Goal: Information Seeking & Learning: Compare options

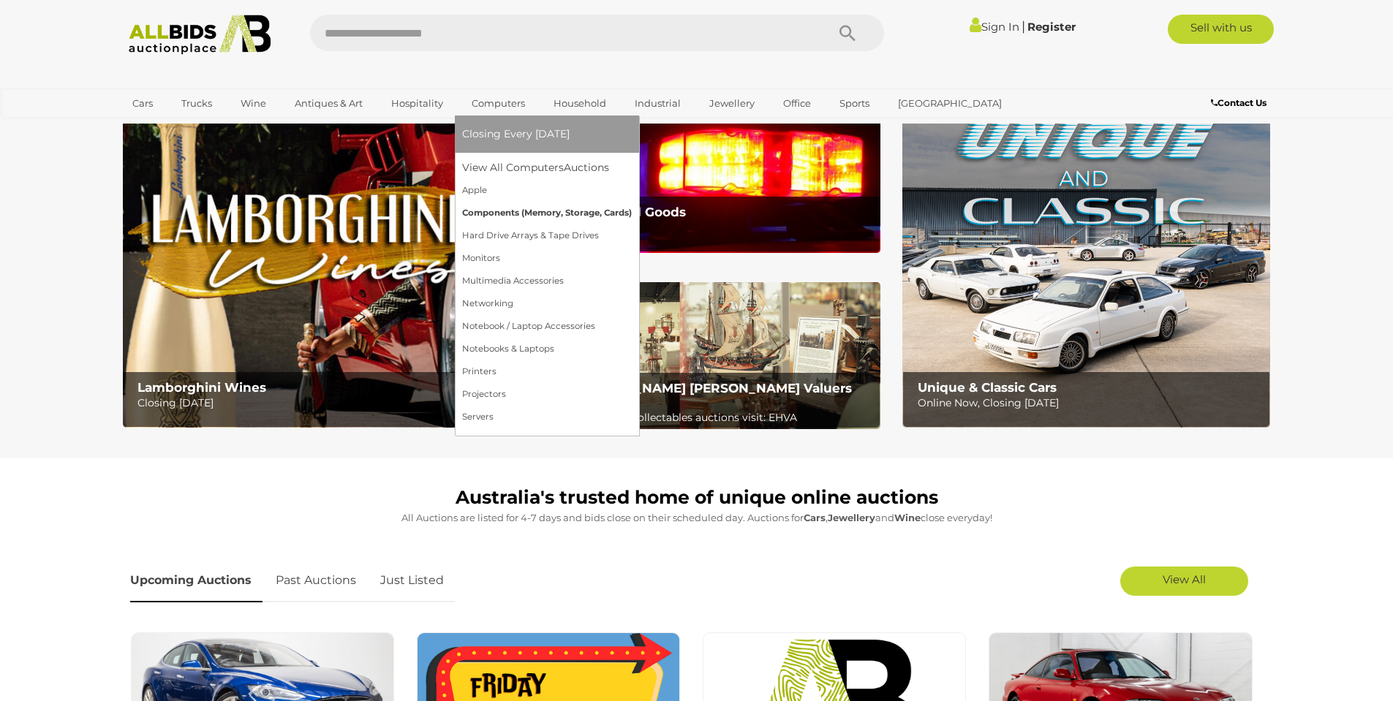
scroll to position [55, 0]
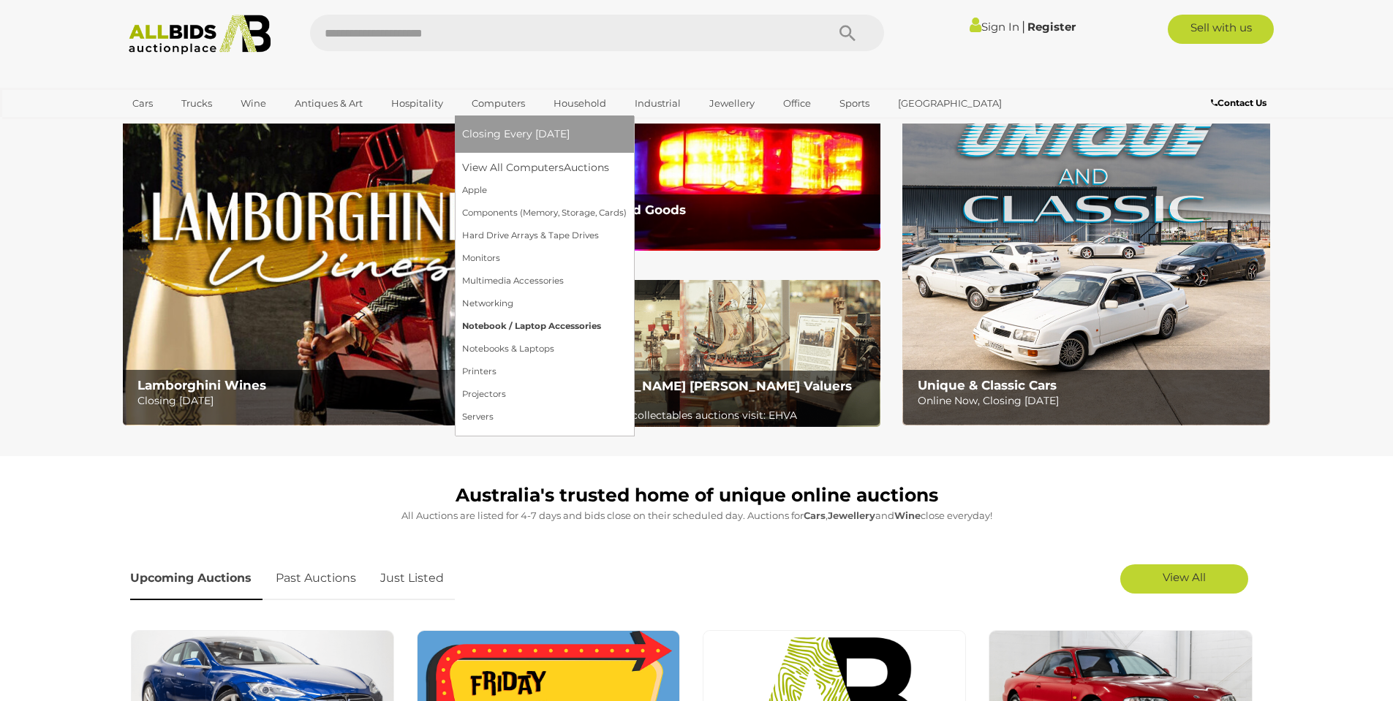
click at [509, 323] on link "Notebook / Laptop Accessories" at bounding box center [544, 326] width 164 height 23
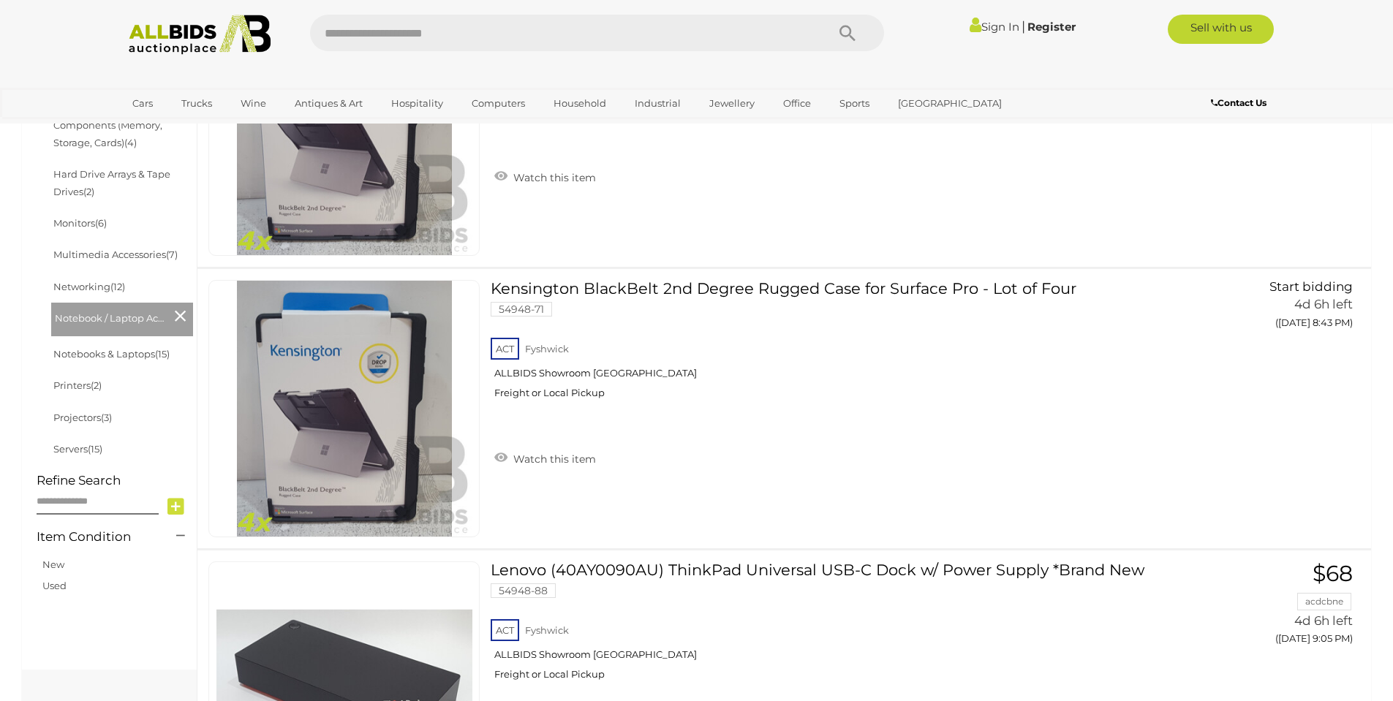
scroll to position [504, 0]
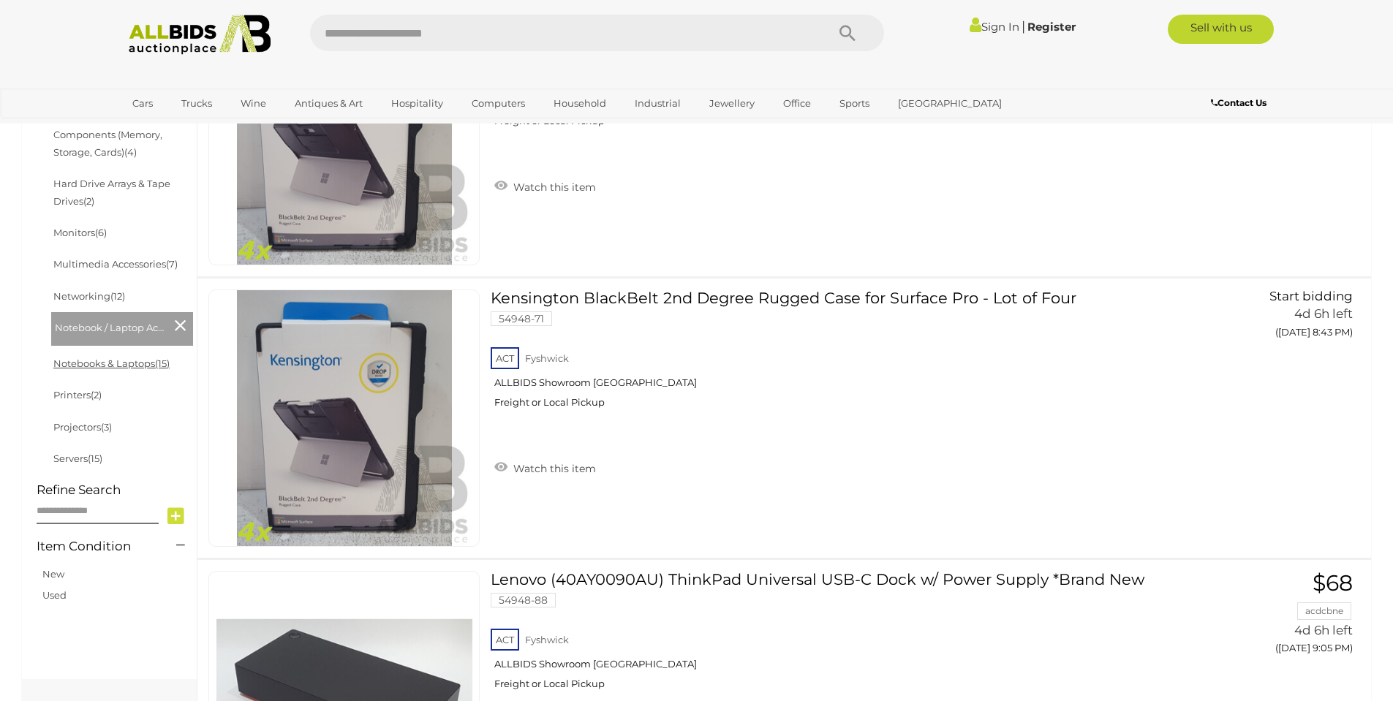
click at [116, 364] on link "Notebooks & Laptops (15)" at bounding box center [111, 364] width 116 height 12
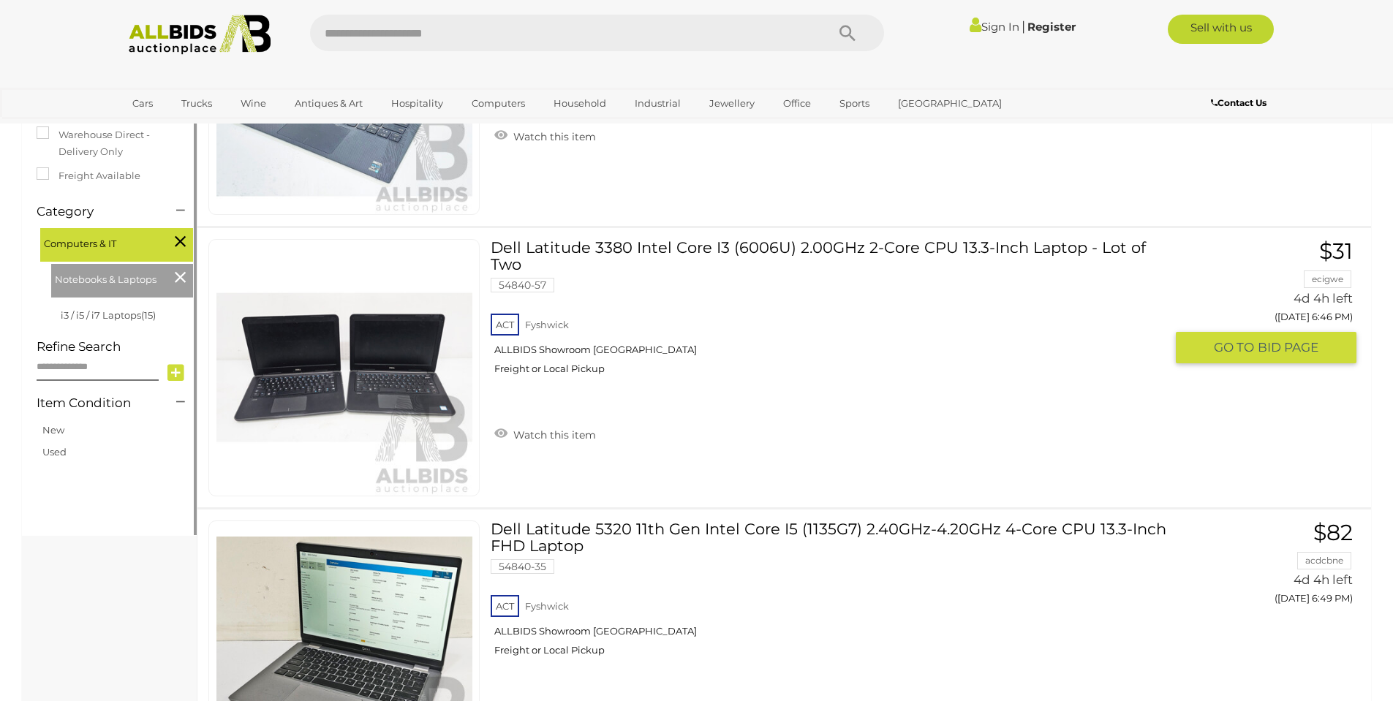
scroll to position [329, 0]
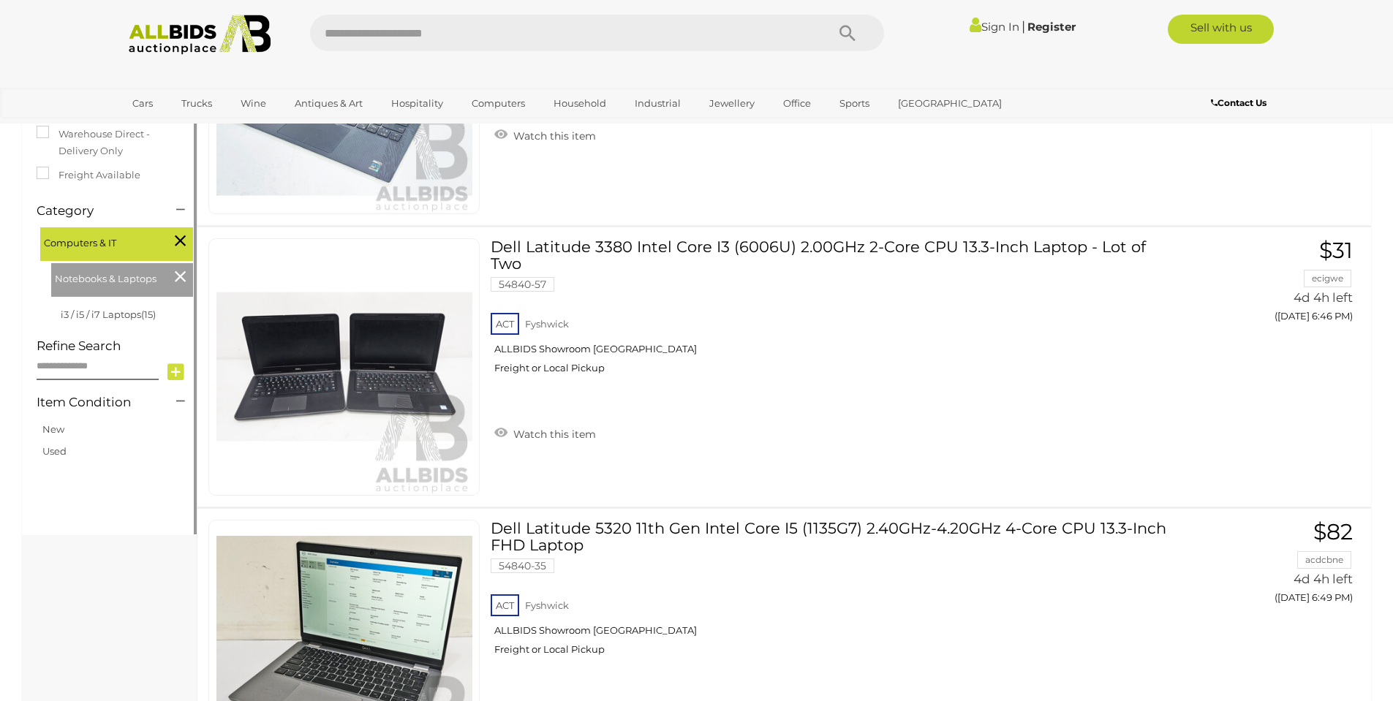
click at [85, 237] on span "Computers & IT" at bounding box center [99, 241] width 110 height 20
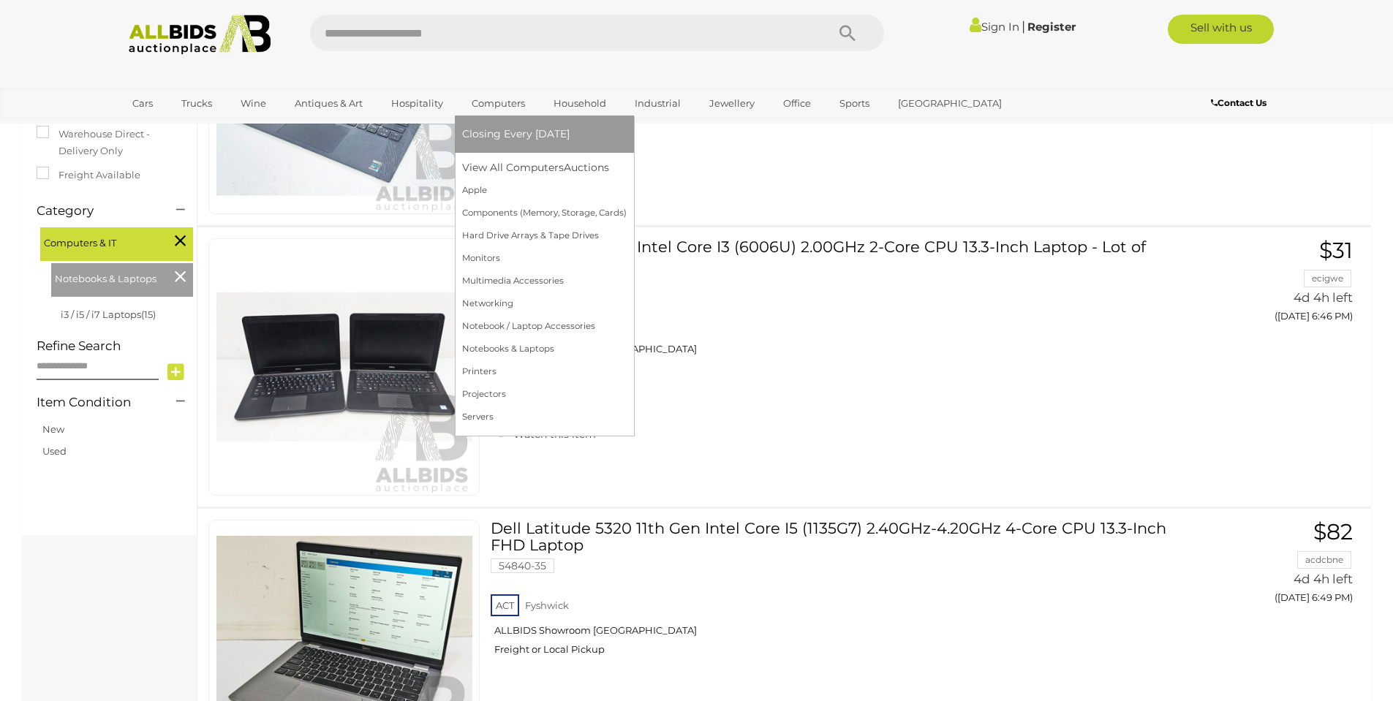
click at [496, 106] on link "Computers" at bounding box center [498, 103] width 72 height 24
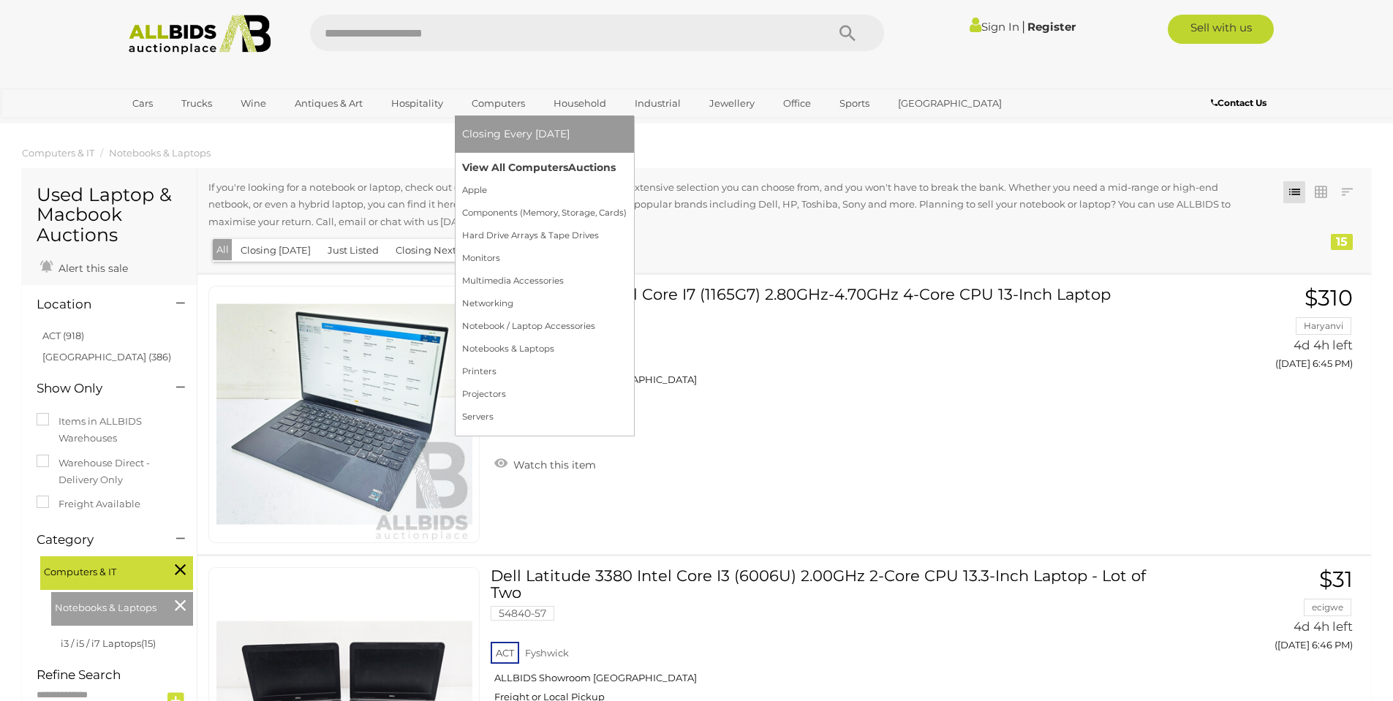
click at [512, 173] on link "View All Computers Auctions" at bounding box center [544, 167] width 164 height 23
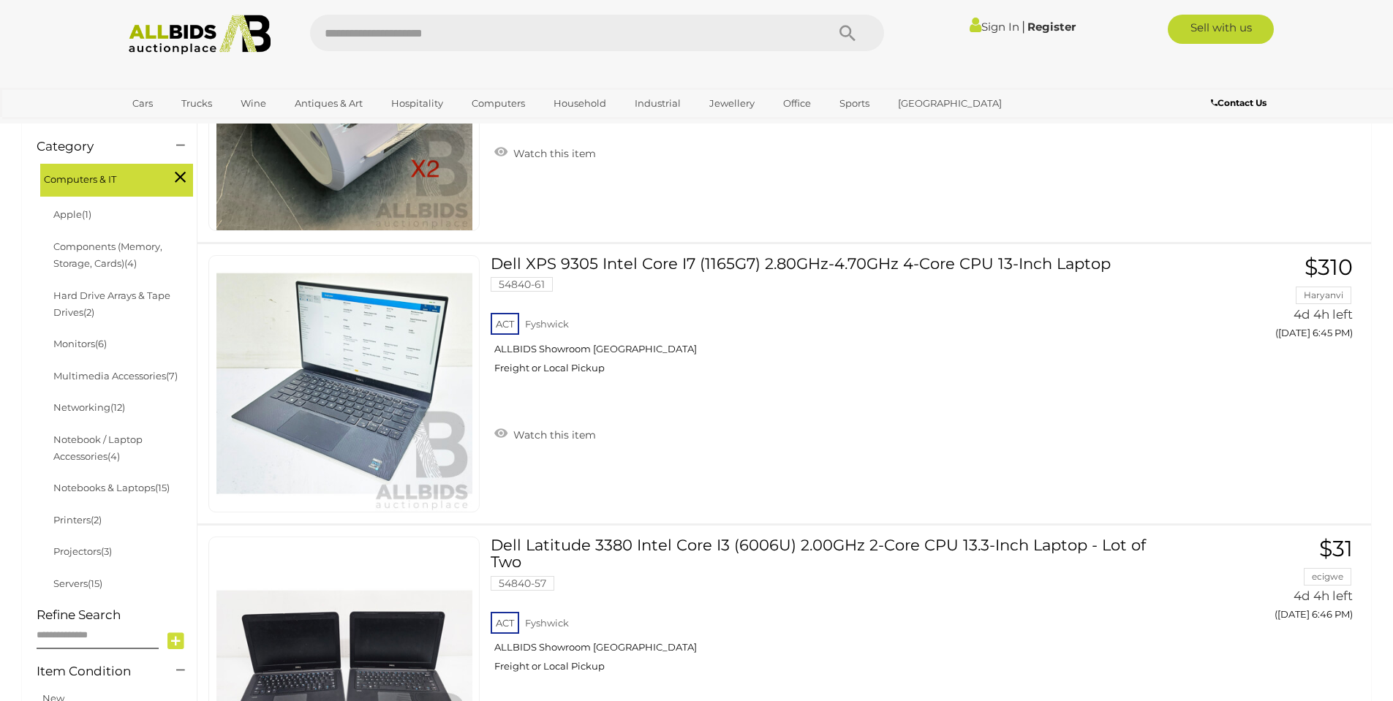
scroll to position [395, 0]
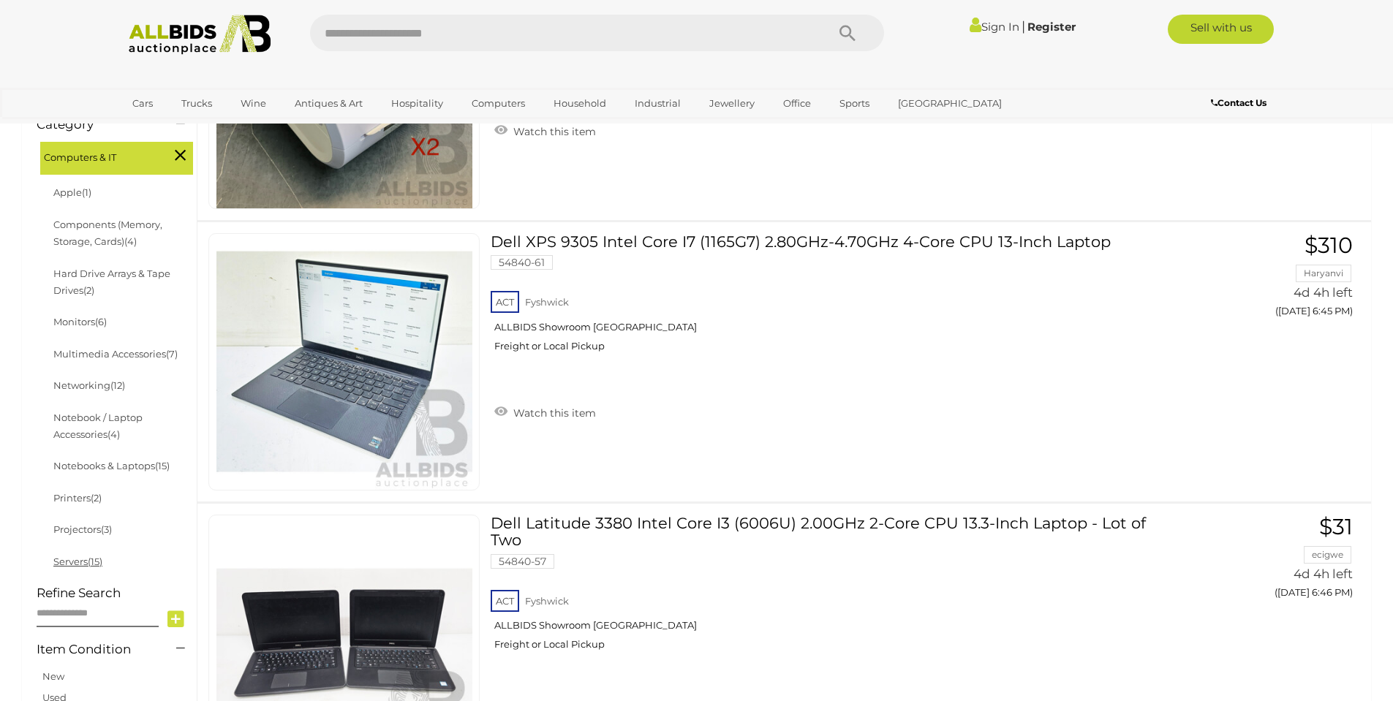
click at [88, 561] on link "Servers (15)" at bounding box center [77, 562] width 49 height 12
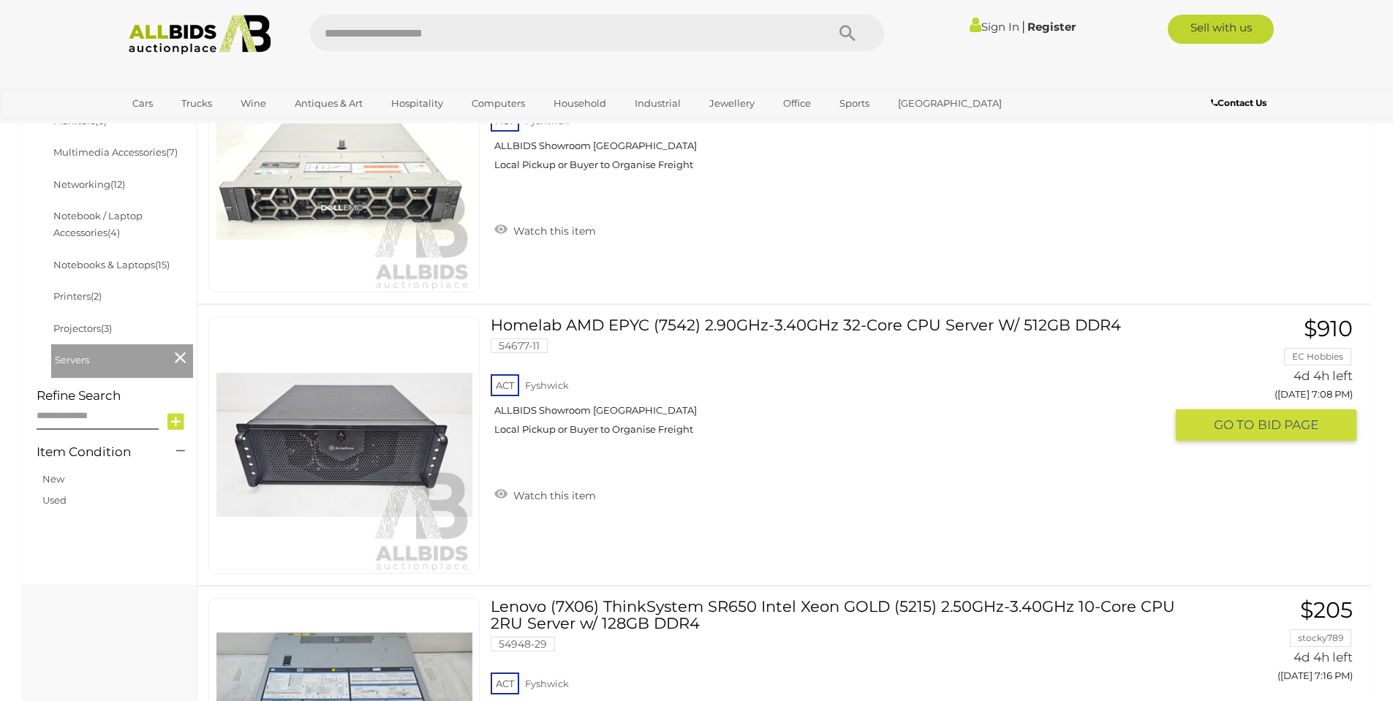
scroll to position [581, 0]
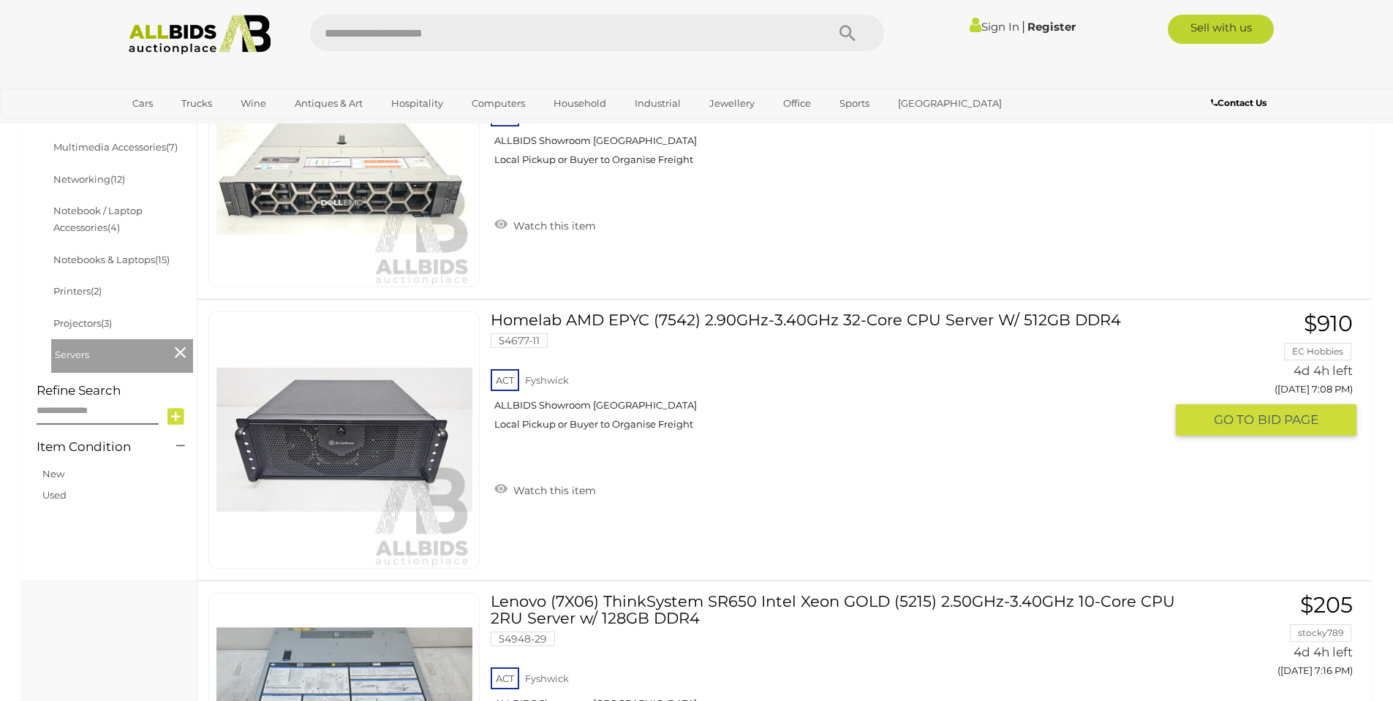
click at [366, 446] on img at bounding box center [344, 440] width 256 height 256
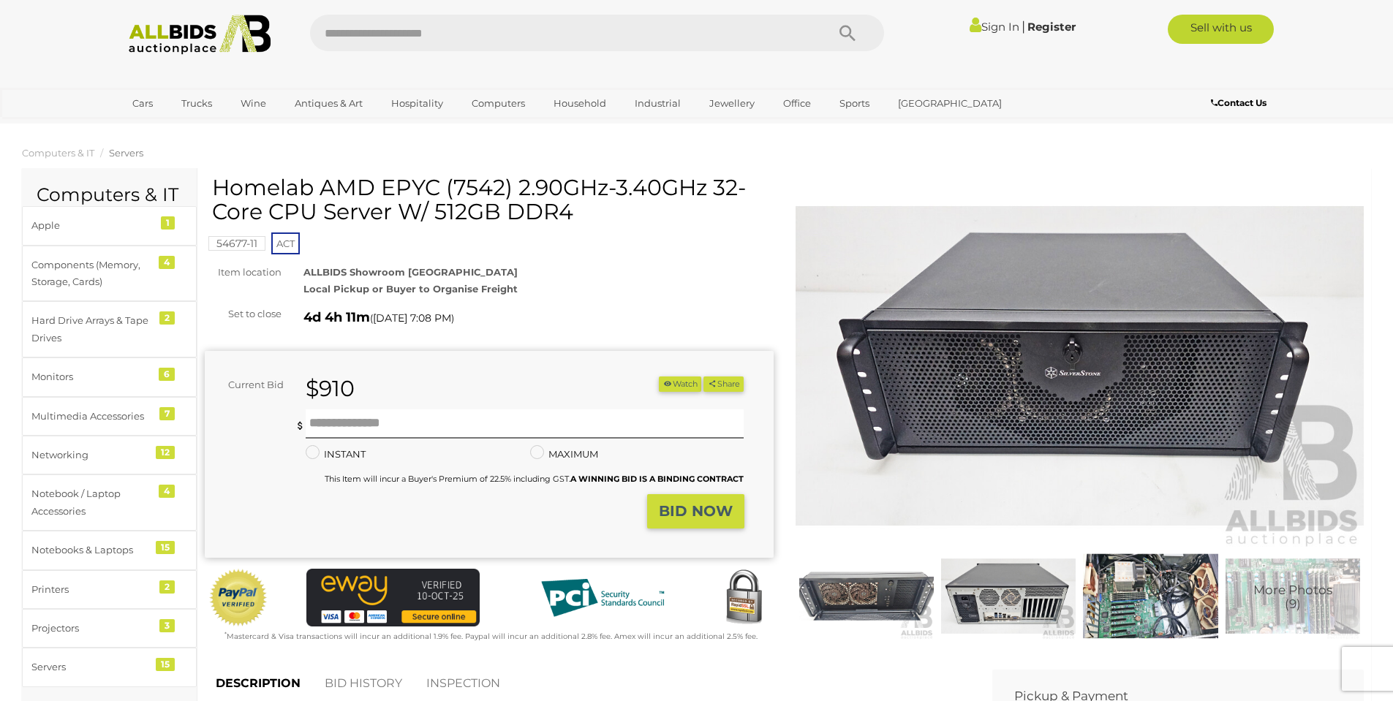
click at [925, 388] on img at bounding box center [1079, 366] width 569 height 366
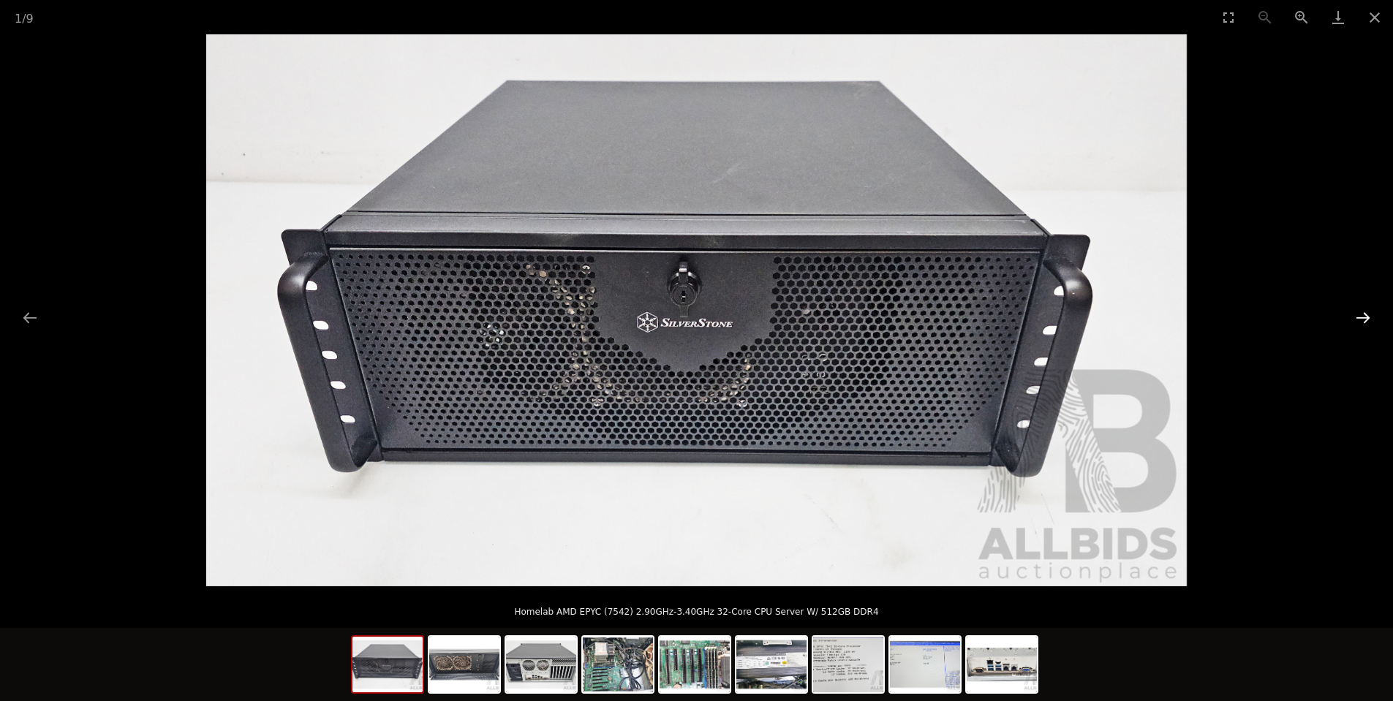
click at [1357, 319] on button "Next slide" at bounding box center [1362, 317] width 31 height 29
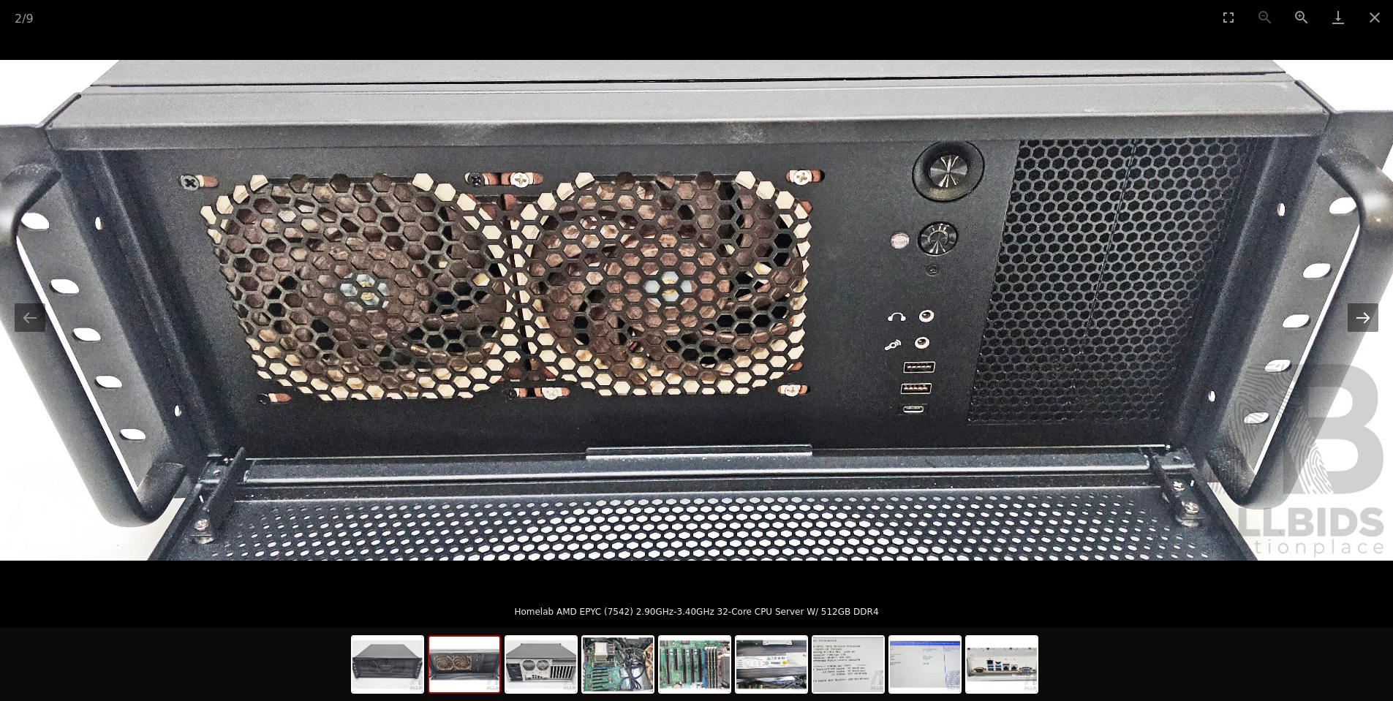
click at [1356, 318] on button "Next slide" at bounding box center [1362, 317] width 31 height 29
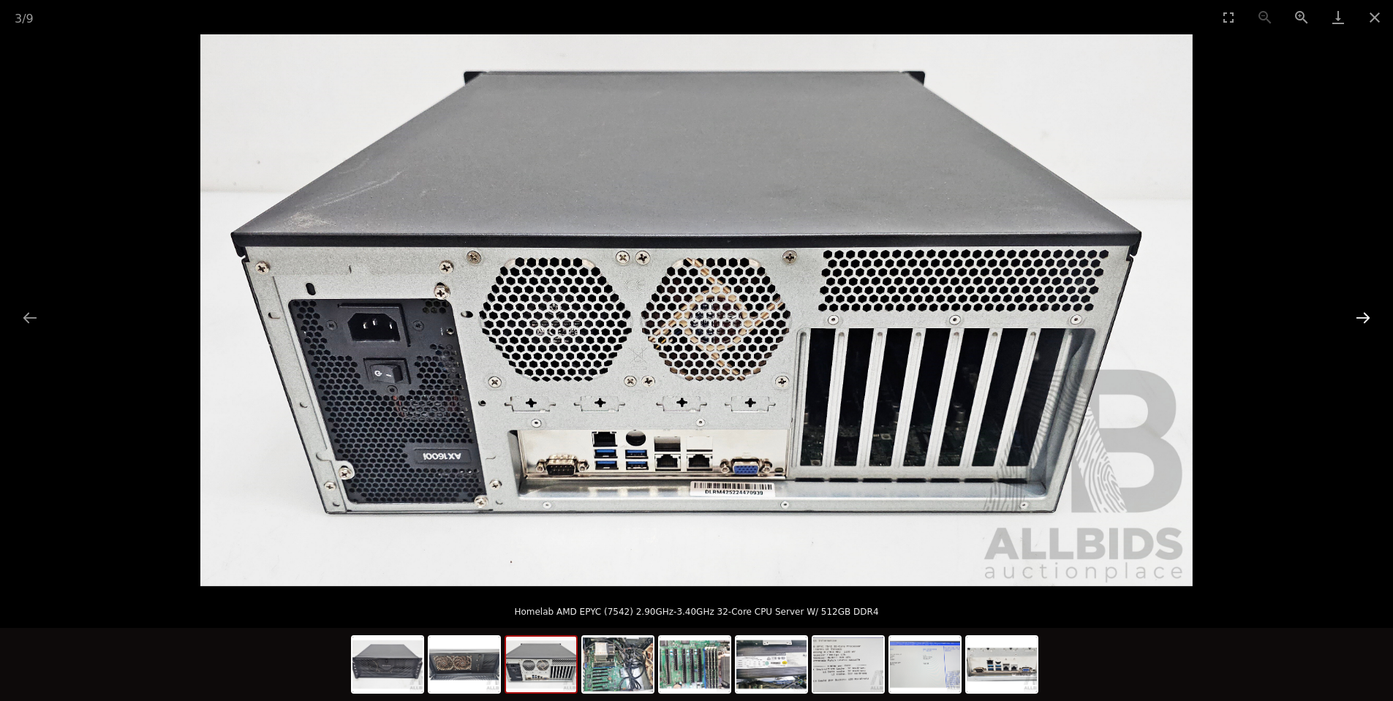
click at [1356, 316] on button "Next slide" at bounding box center [1362, 317] width 31 height 29
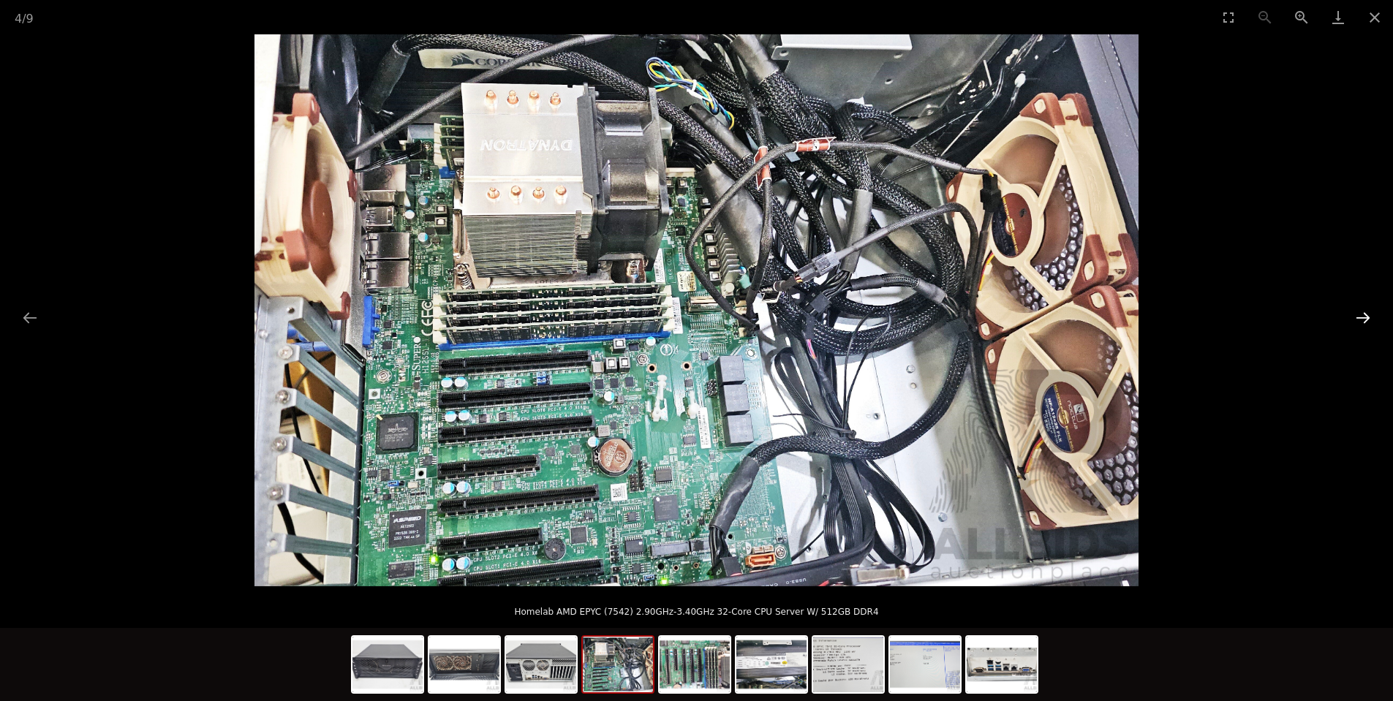
click at [1357, 314] on button "Next slide" at bounding box center [1362, 317] width 31 height 29
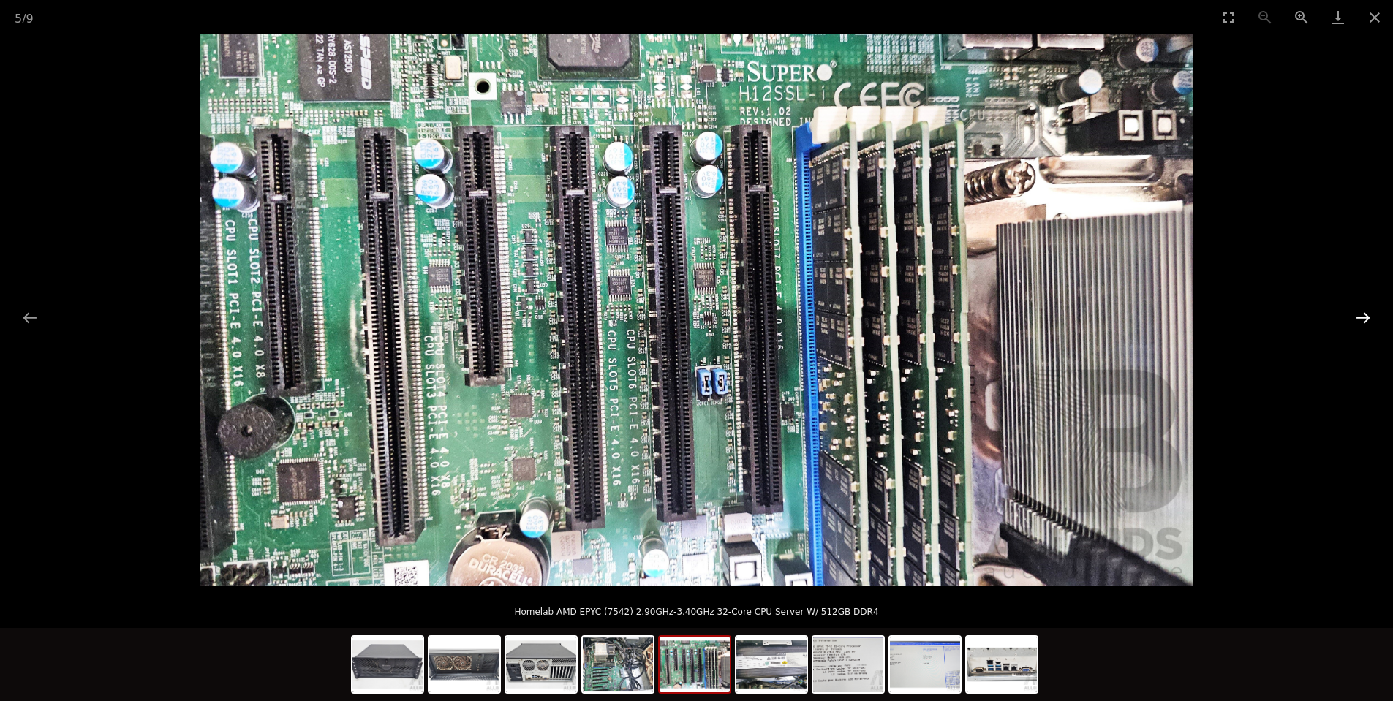
click at [1357, 314] on button "Next slide" at bounding box center [1362, 317] width 31 height 29
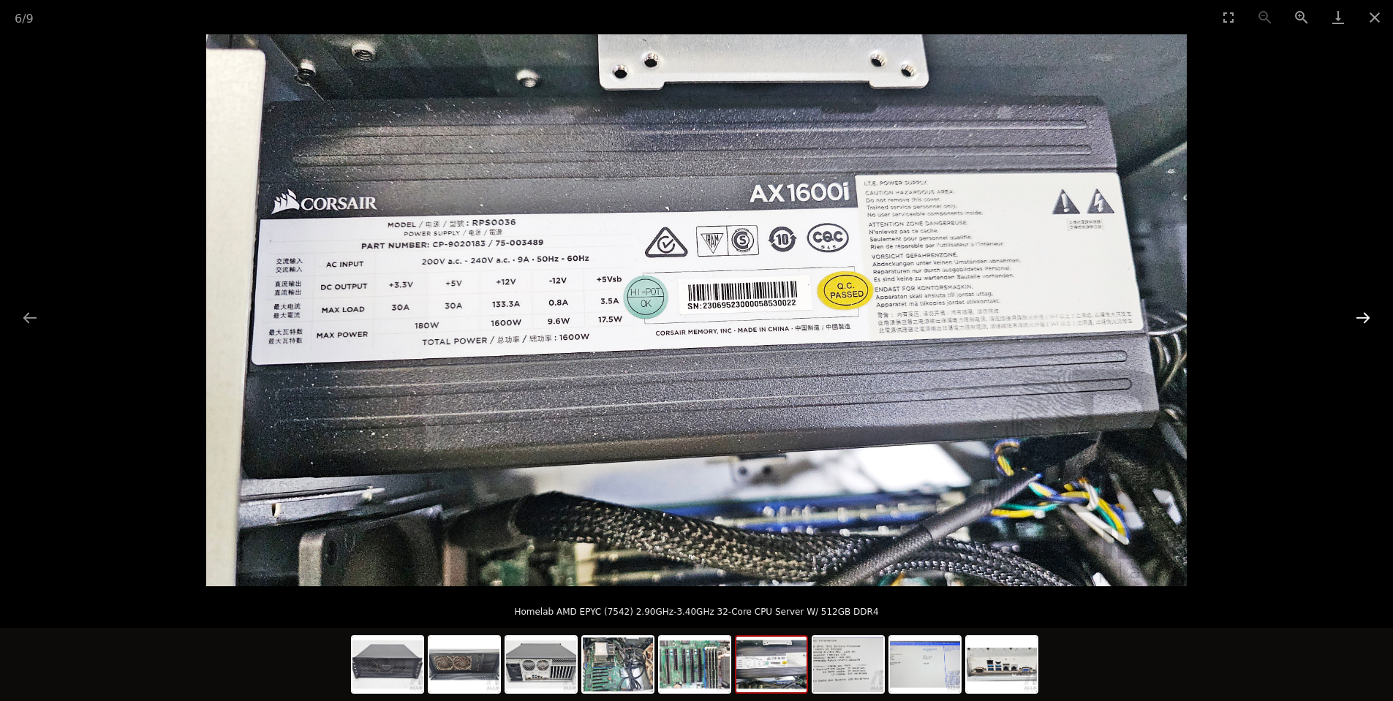
click at [1358, 311] on button "Next slide" at bounding box center [1362, 317] width 31 height 29
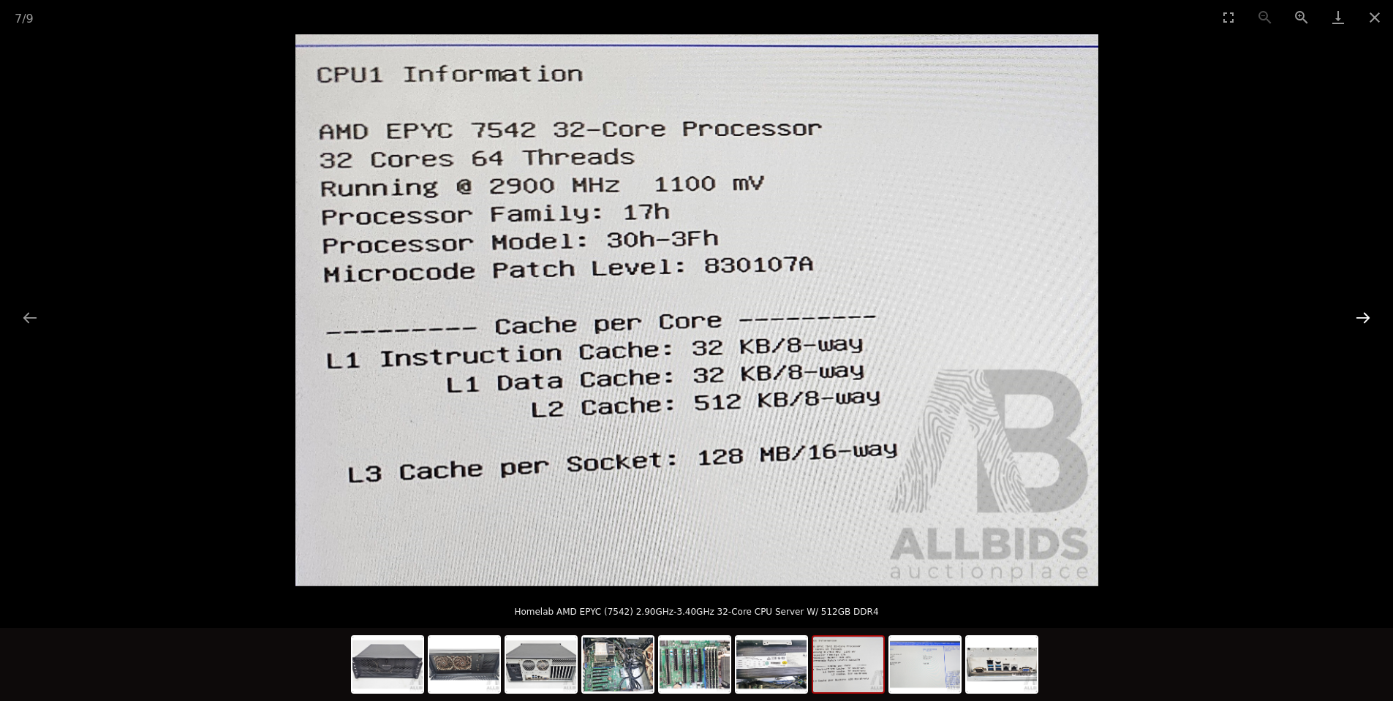
click at [1364, 318] on button "Next slide" at bounding box center [1362, 317] width 31 height 29
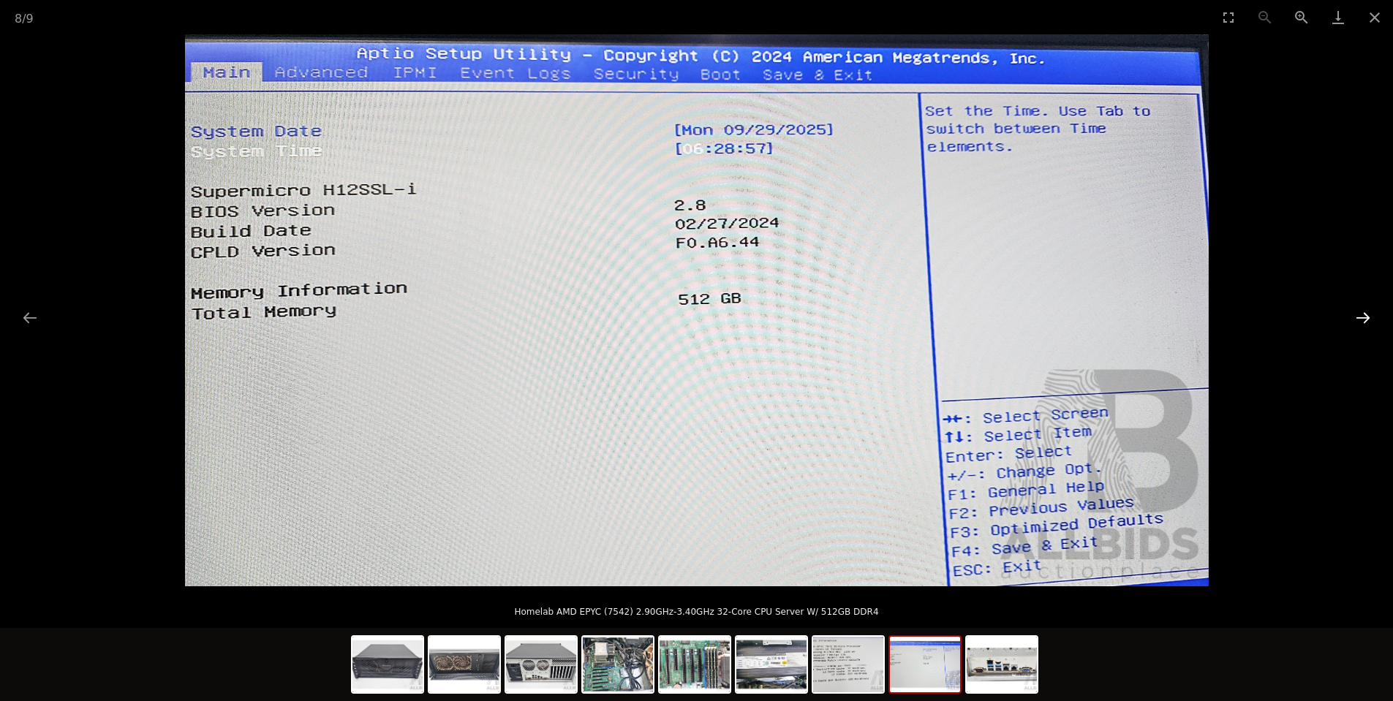
click at [1364, 317] on button "Next slide" at bounding box center [1362, 317] width 31 height 29
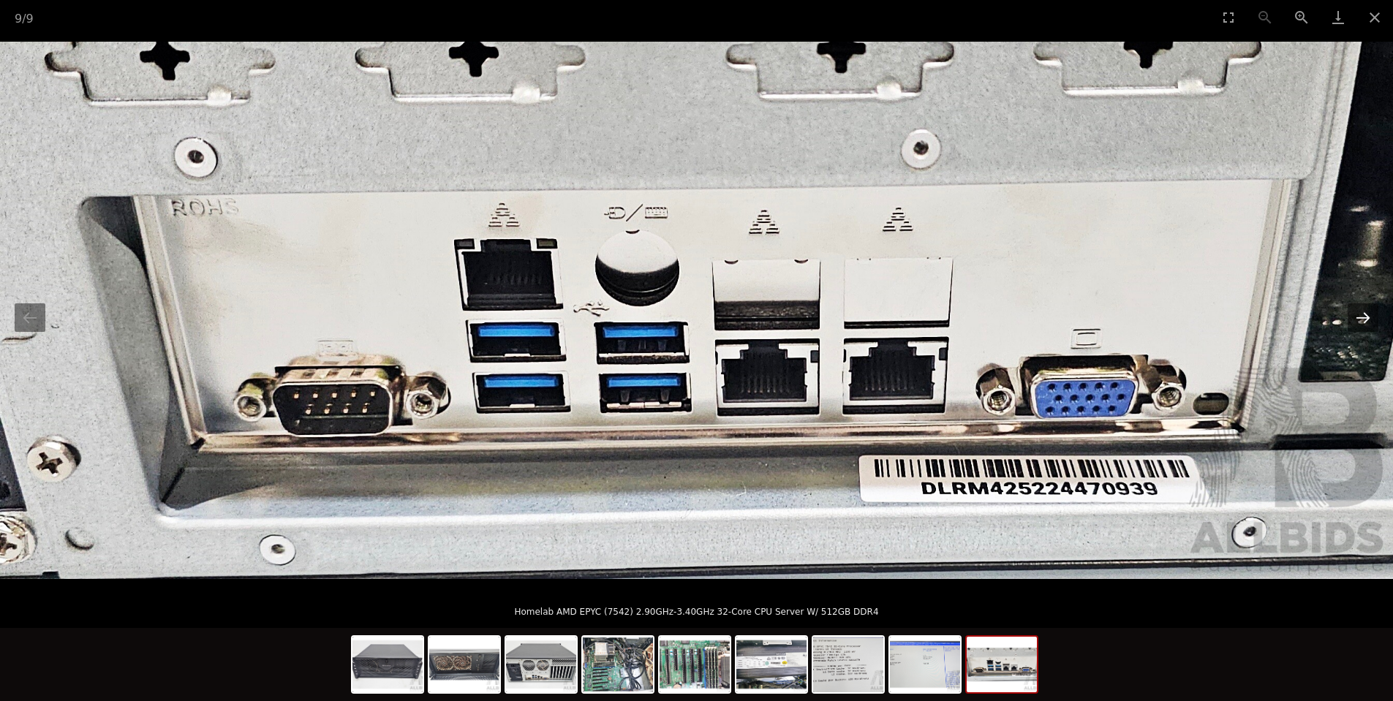
click at [1364, 317] on button "Next slide" at bounding box center [1362, 317] width 31 height 29
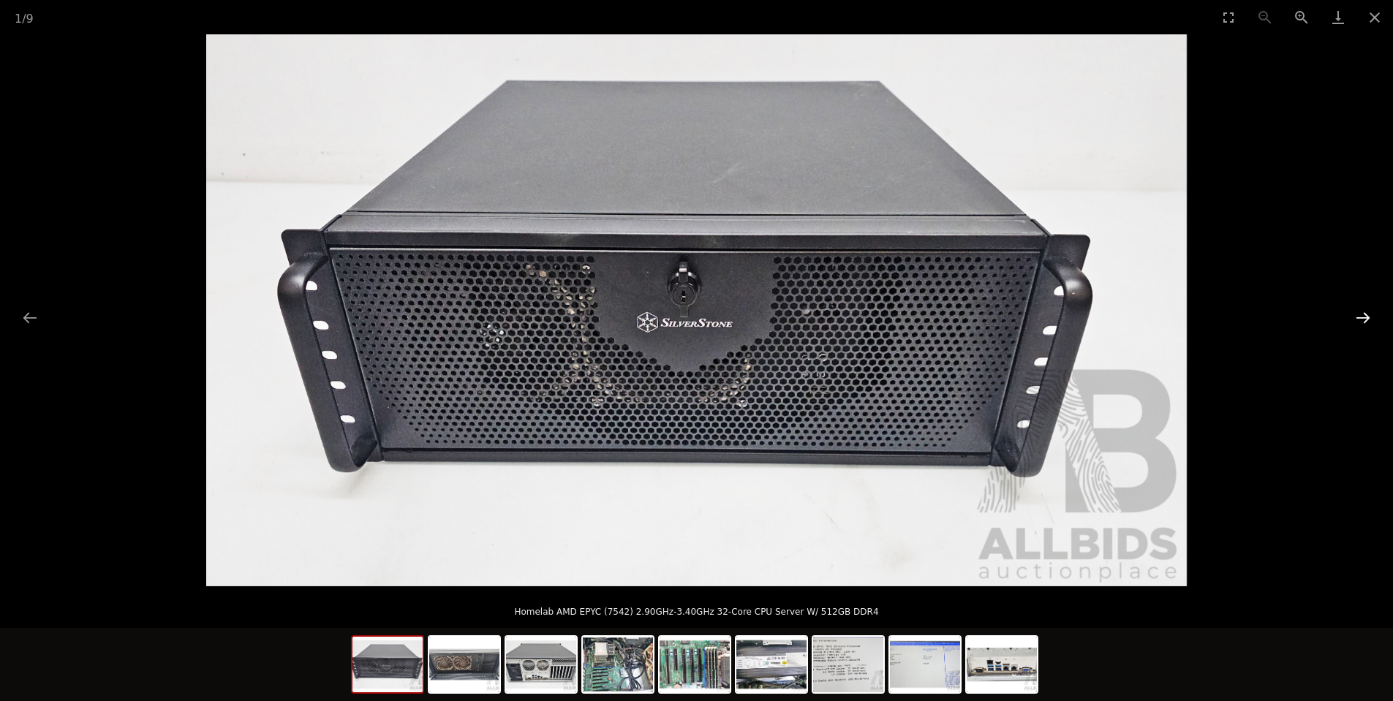
click at [1364, 317] on button "Next slide" at bounding box center [1362, 317] width 31 height 29
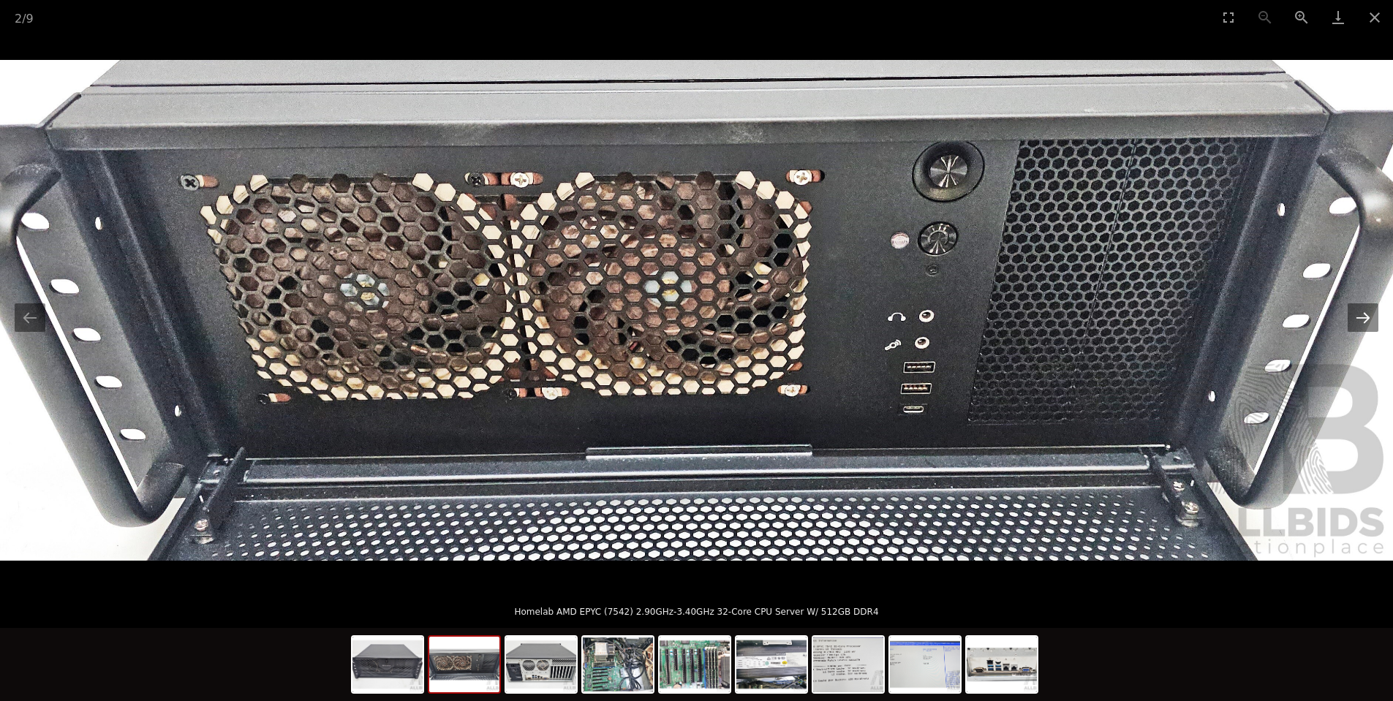
click at [1364, 317] on button "Next slide" at bounding box center [1362, 317] width 31 height 29
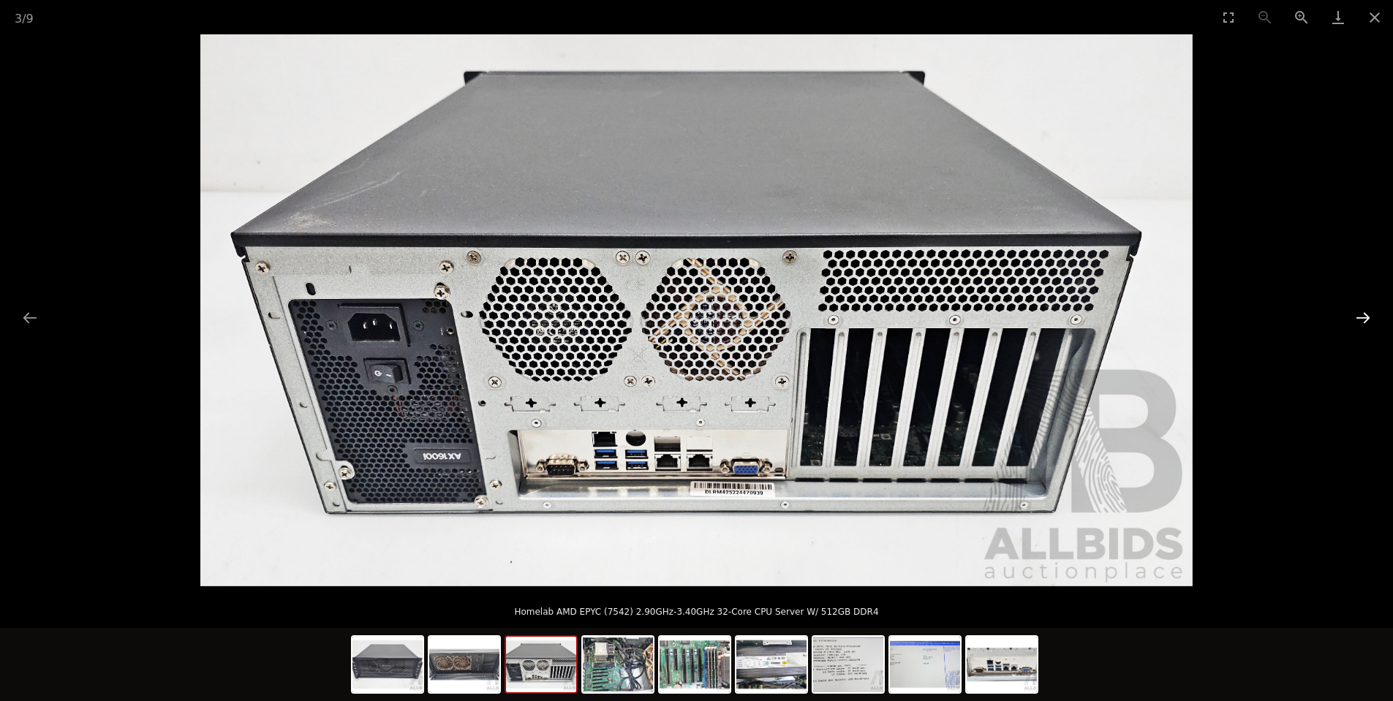
click at [1364, 317] on button "Next slide" at bounding box center [1362, 317] width 31 height 29
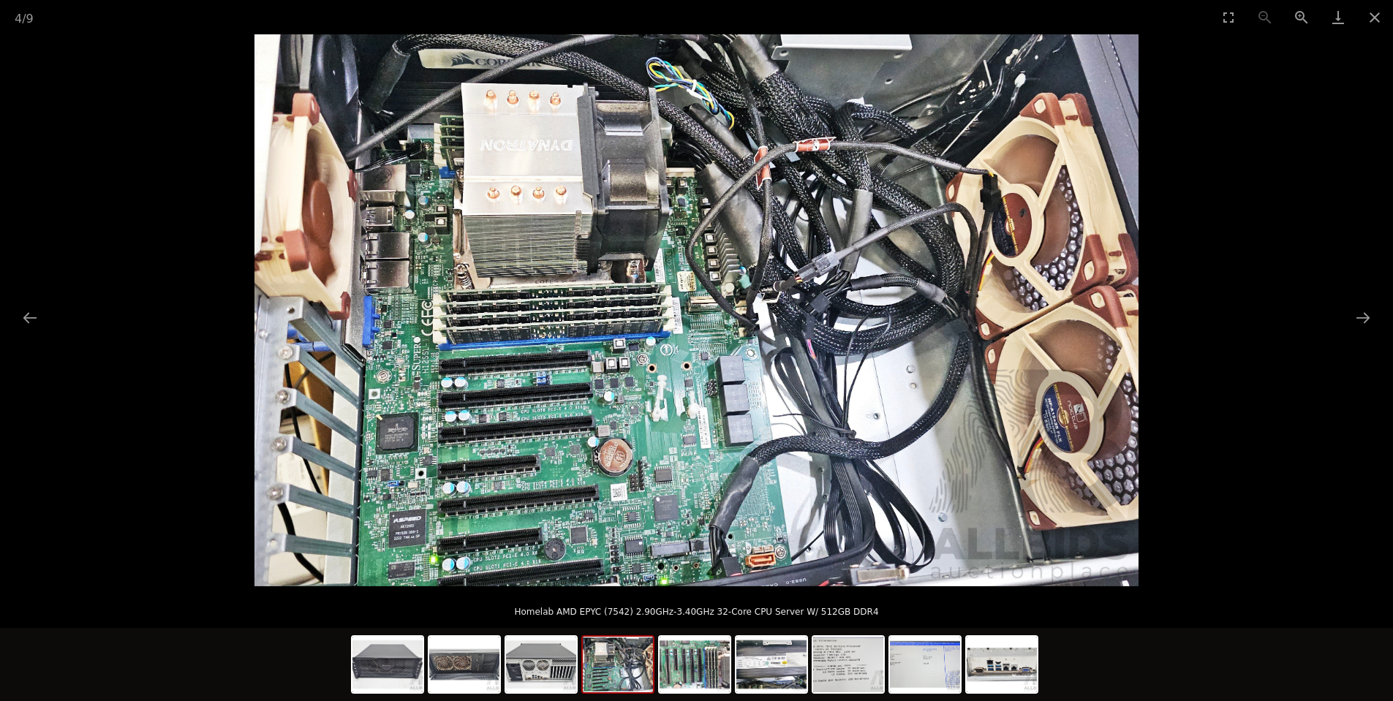
scroll to position [44, 0]
click at [1362, 319] on button "Next slide" at bounding box center [1362, 317] width 31 height 29
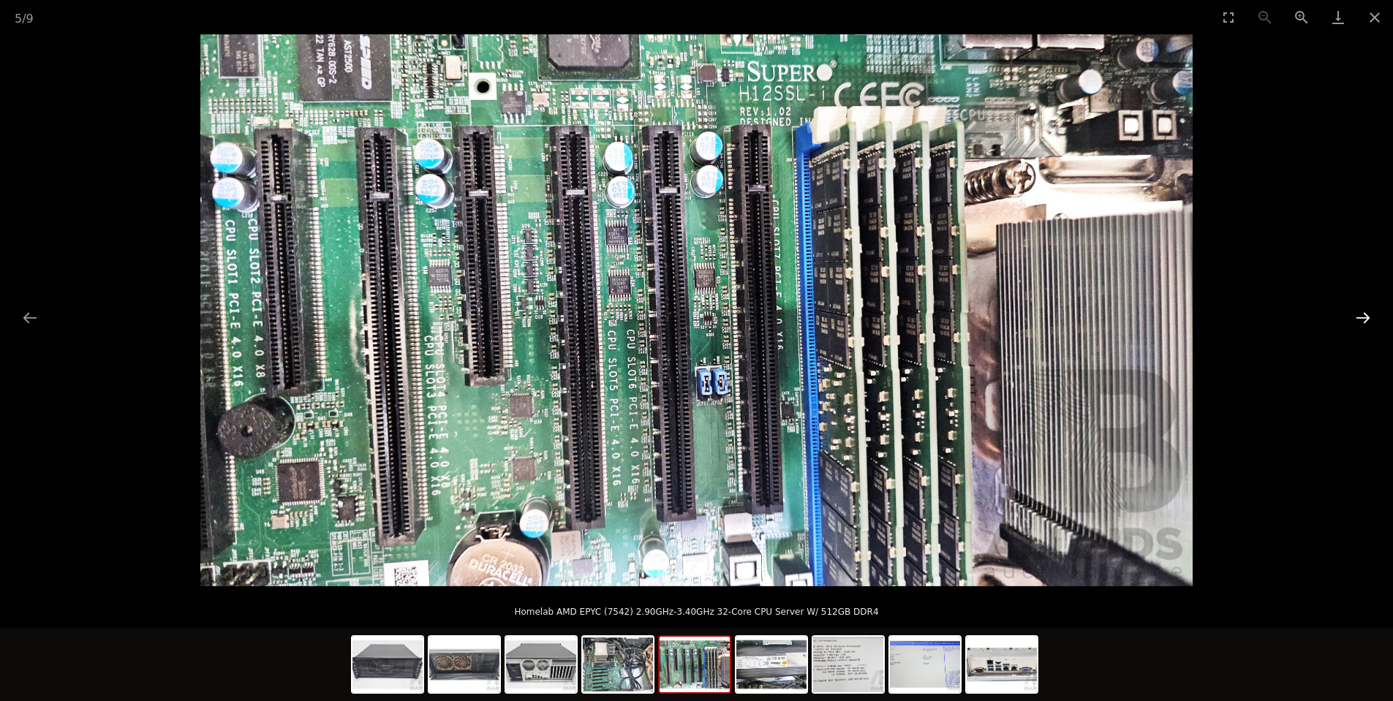
click at [1362, 318] on button "Next slide" at bounding box center [1362, 317] width 31 height 29
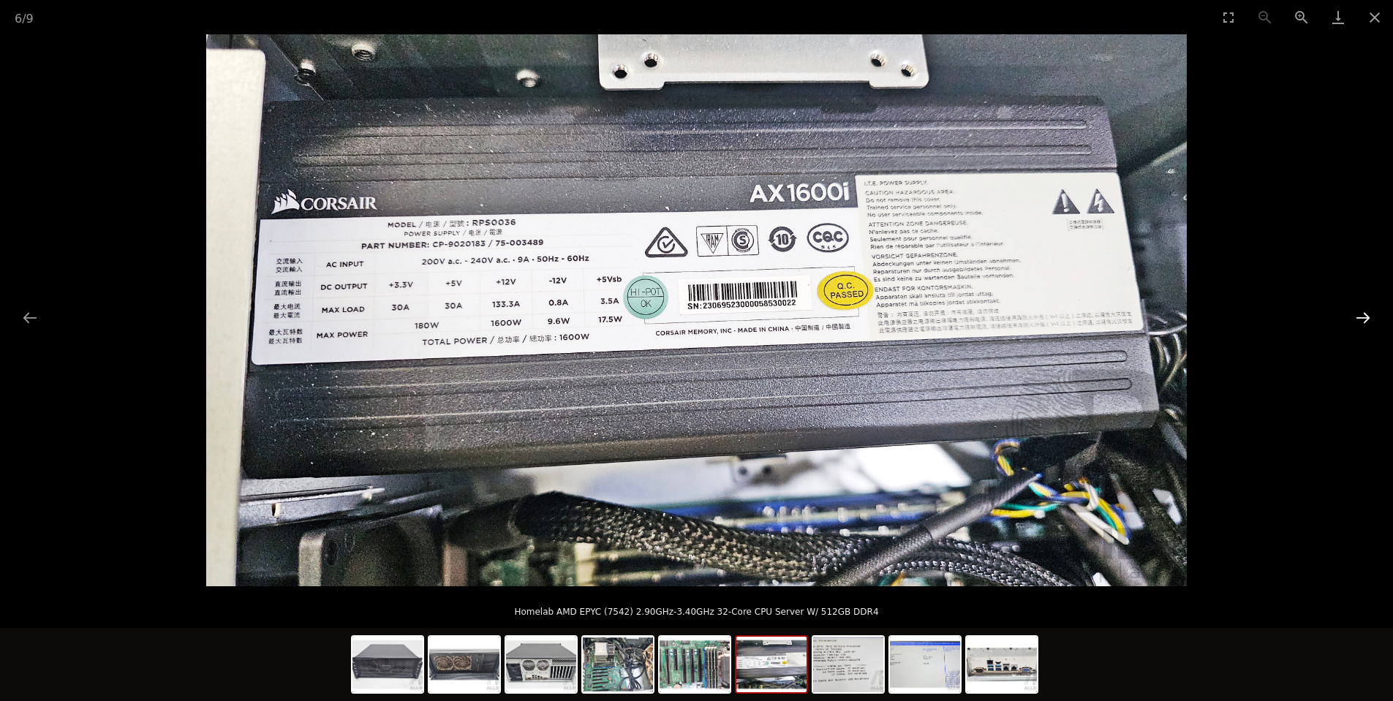
click at [1362, 318] on button "Next slide" at bounding box center [1362, 317] width 31 height 29
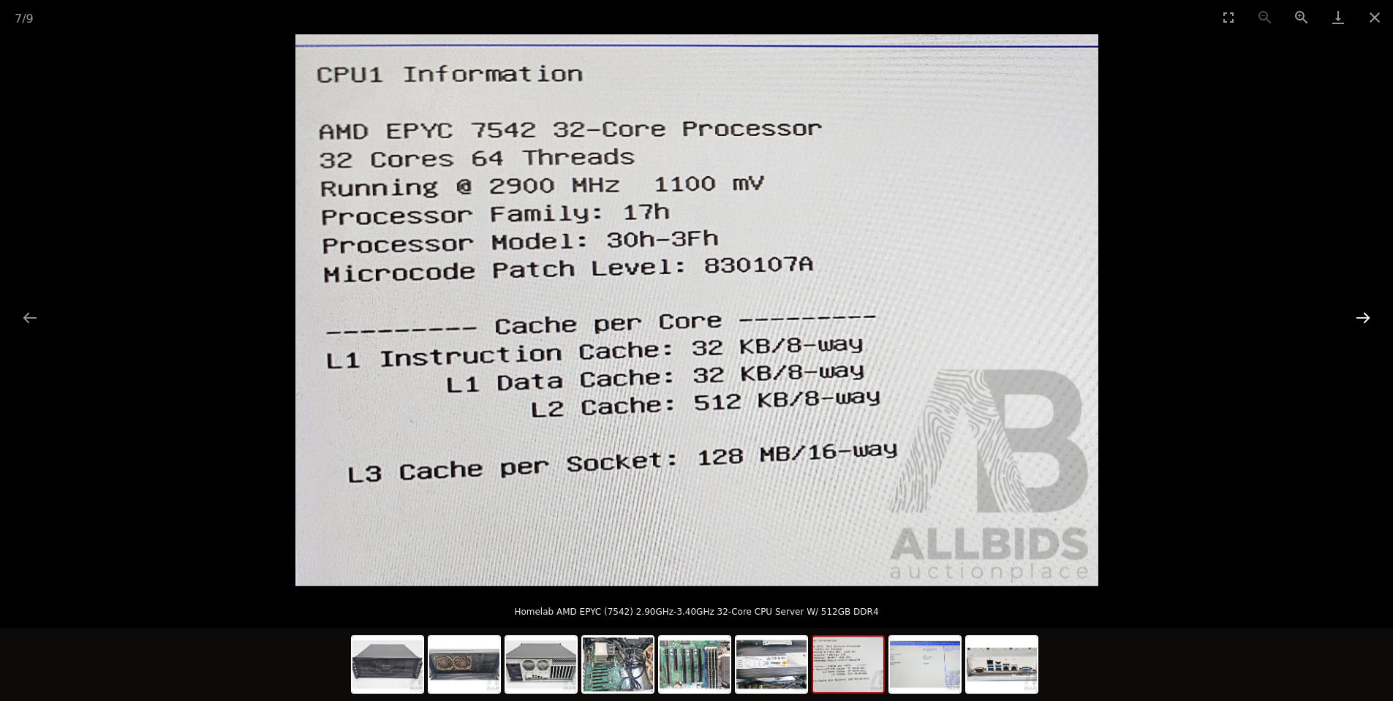
click at [1362, 317] on button "Next slide" at bounding box center [1362, 317] width 31 height 29
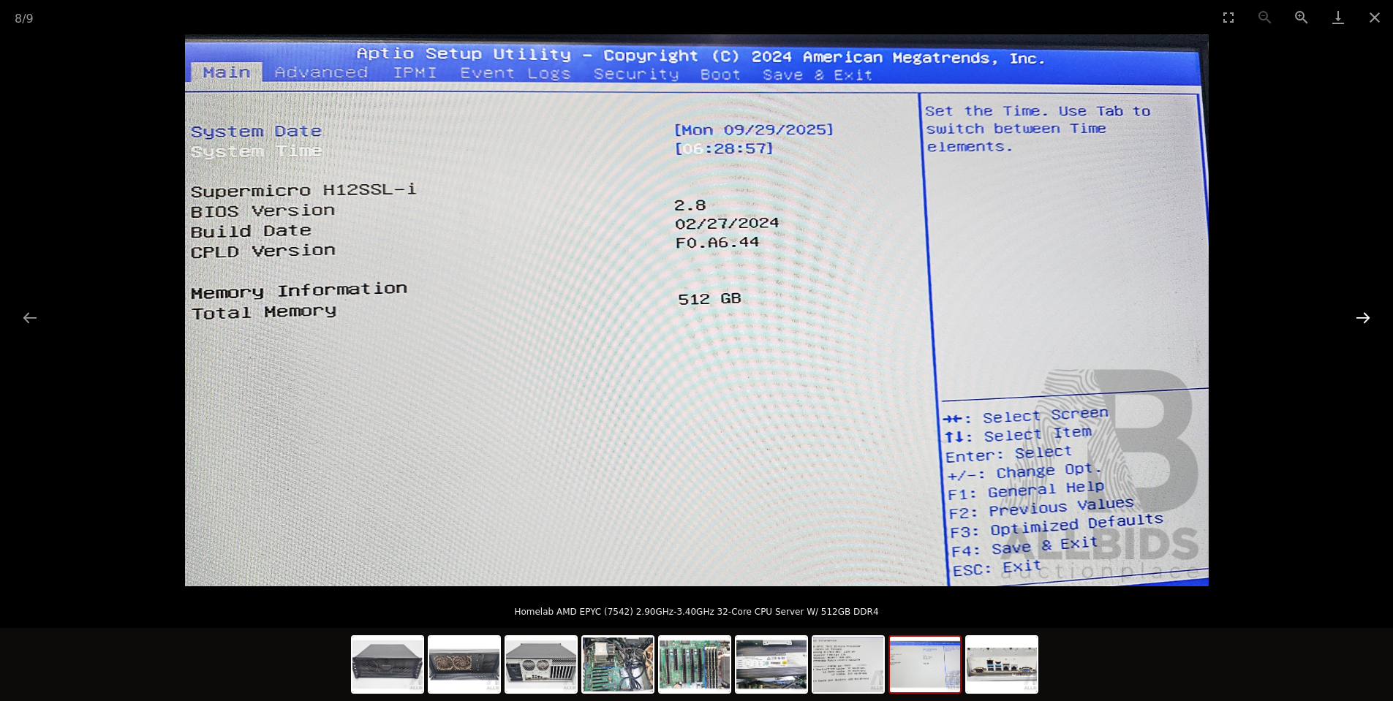
click at [1363, 316] on button "Next slide" at bounding box center [1362, 317] width 31 height 29
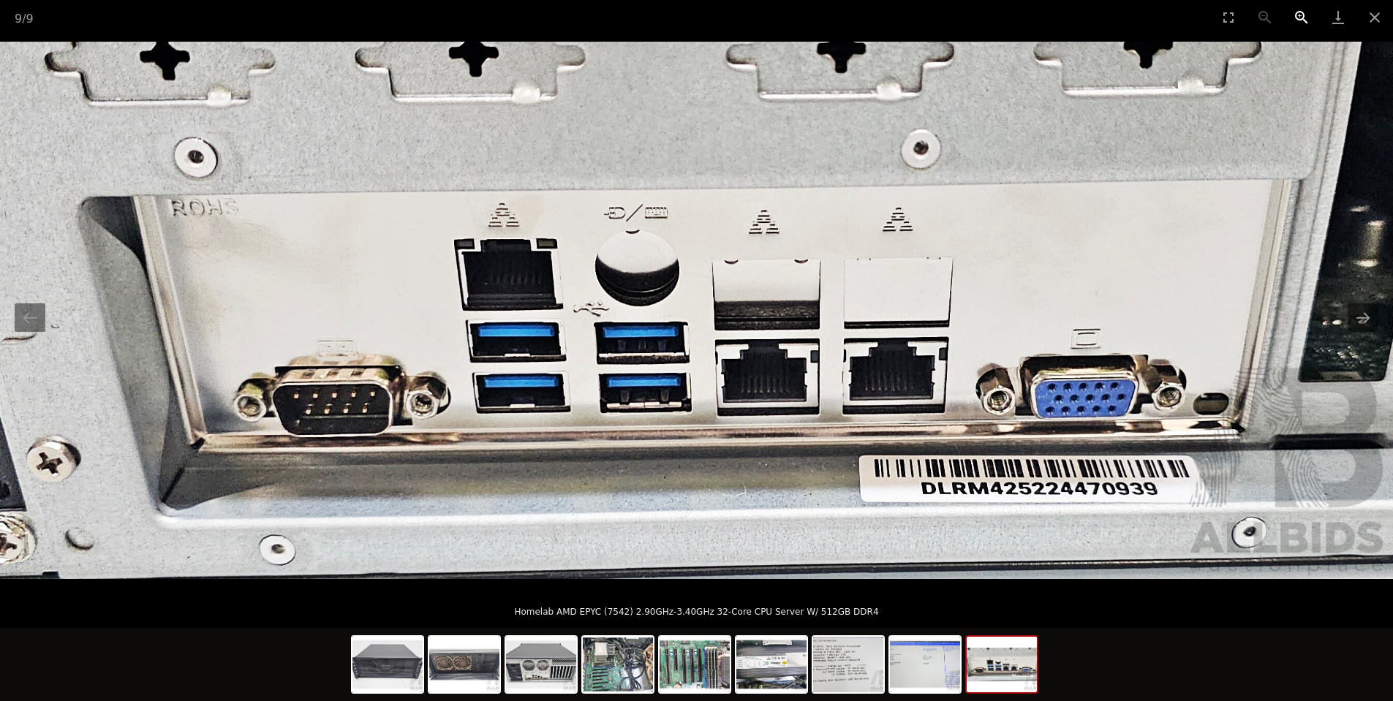
scroll to position [66, 0]
click at [1369, 25] on button "Close gallery" at bounding box center [1374, 17] width 37 height 34
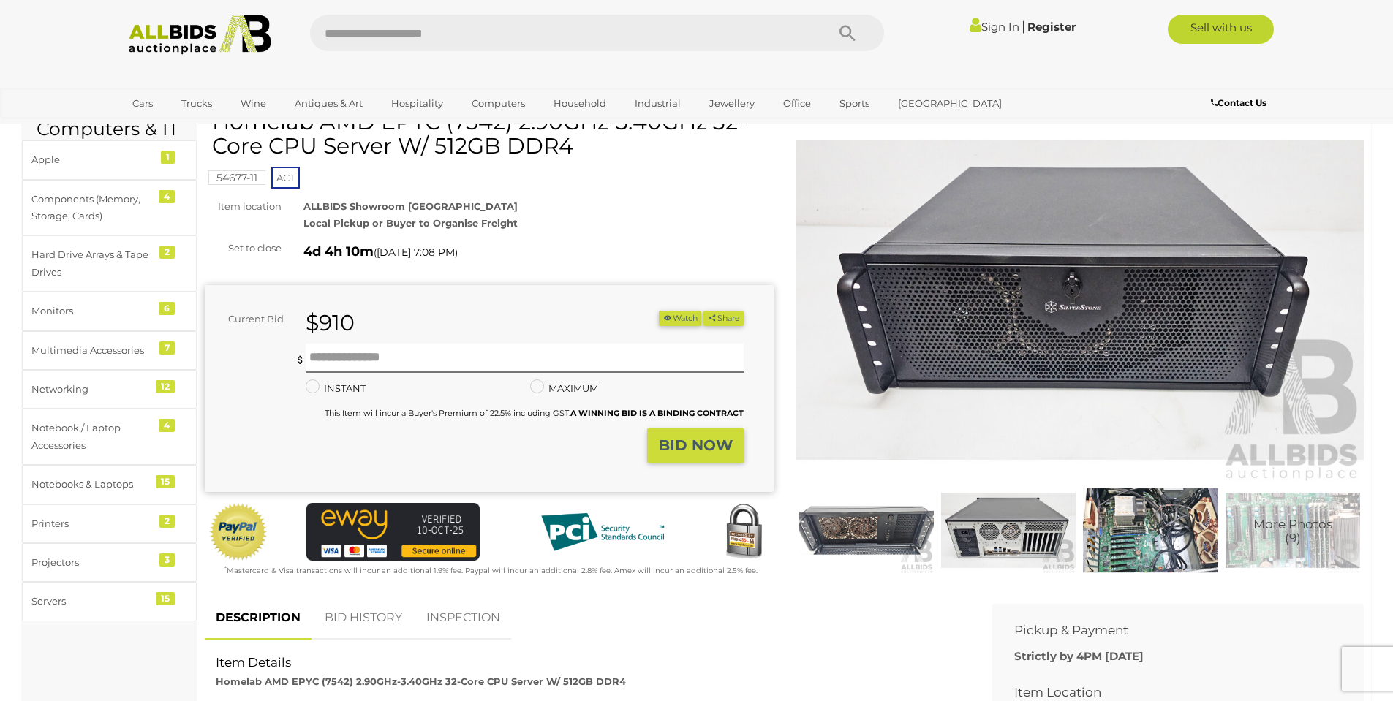
scroll to position [0, 0]
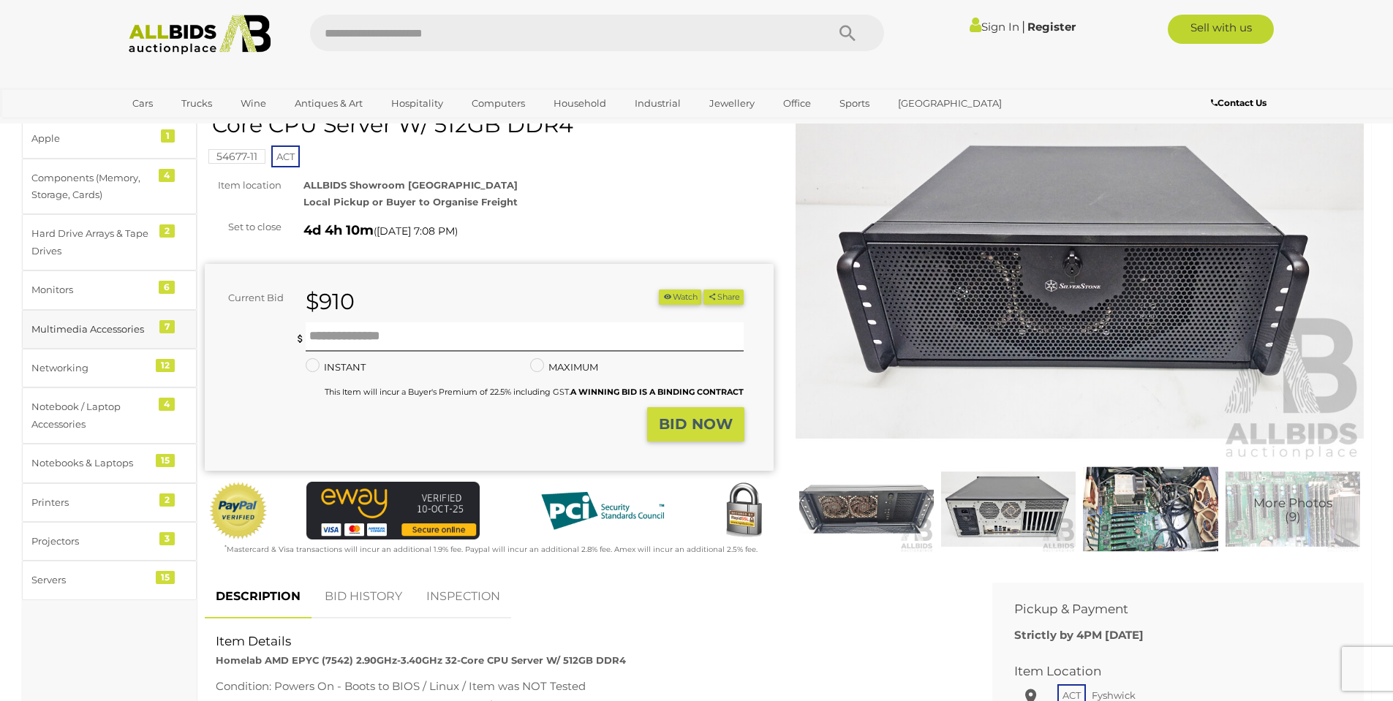
scroll to position [88, 0]
click at [102, 406] on div "Notebook / Laptop Accessories" at bounding box center [91, 415] width 121 height 34
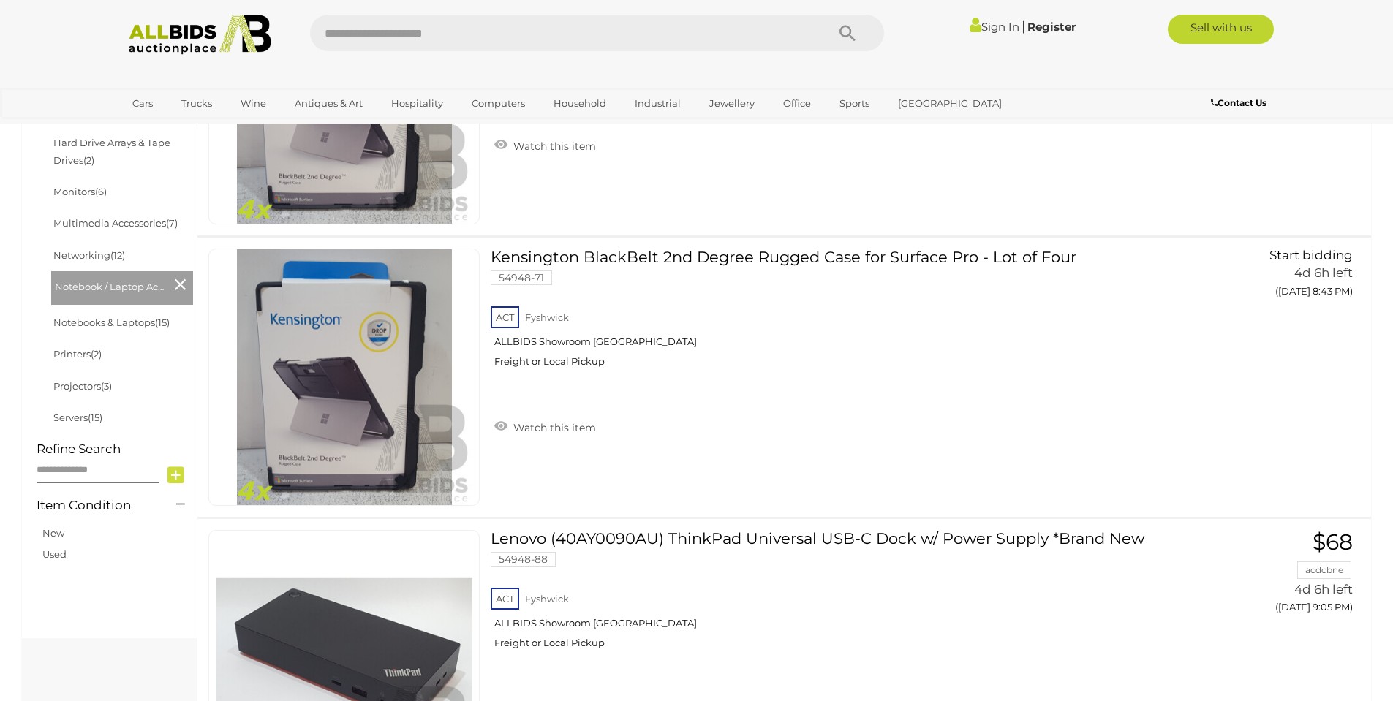
scroll to position [504, 0]
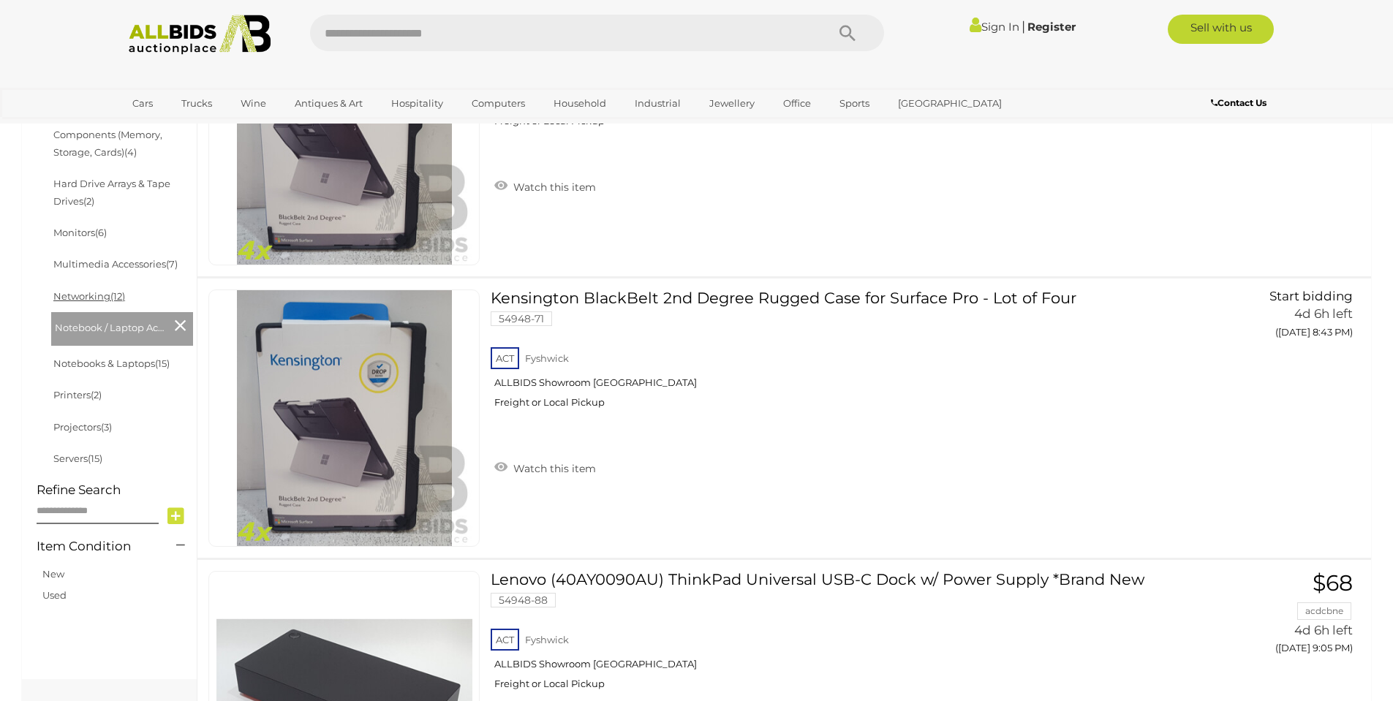
click at [86, 298] on link "Networking (12)" at bounding box center [89, 296] width 72 height 12
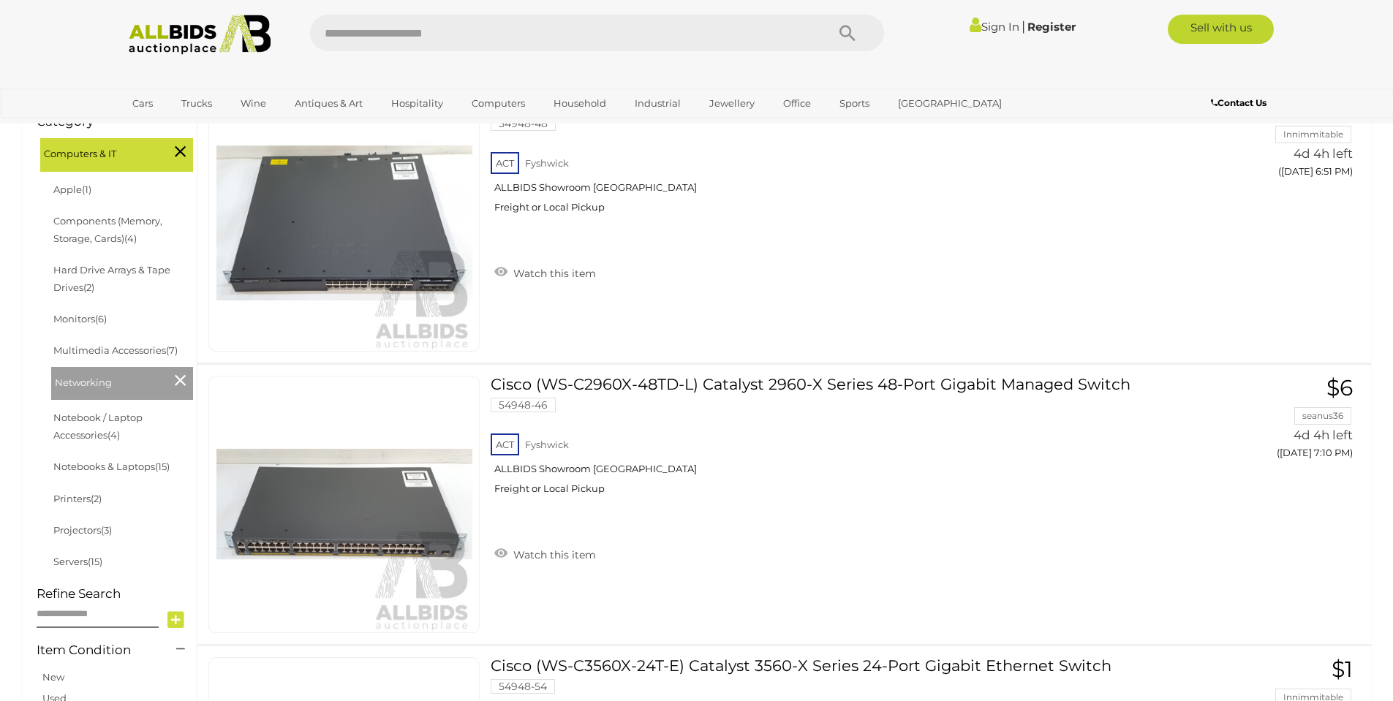
scroll to position [417, 0]
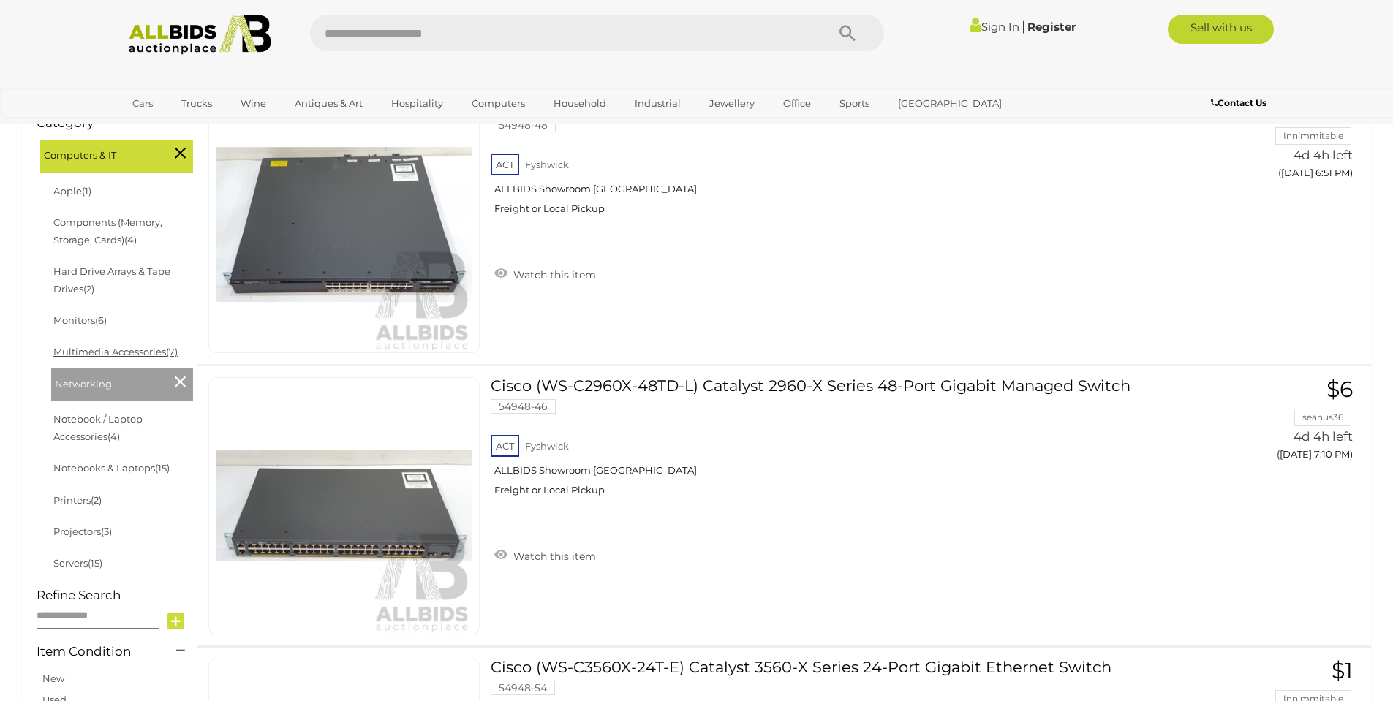
click at [119, 352] on link "Multimedia Accessories (7)" at bounding box center [115, 352] width 124 height 12
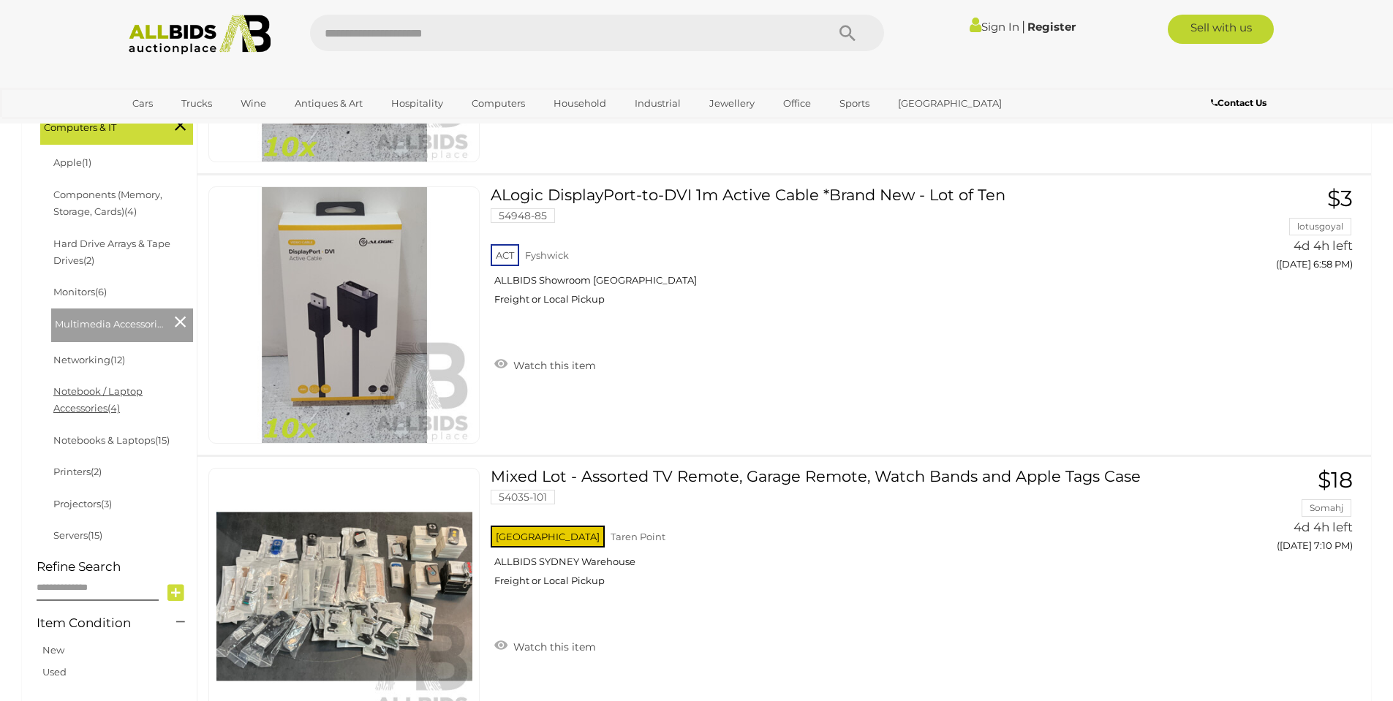
scroll to position [416, 0]
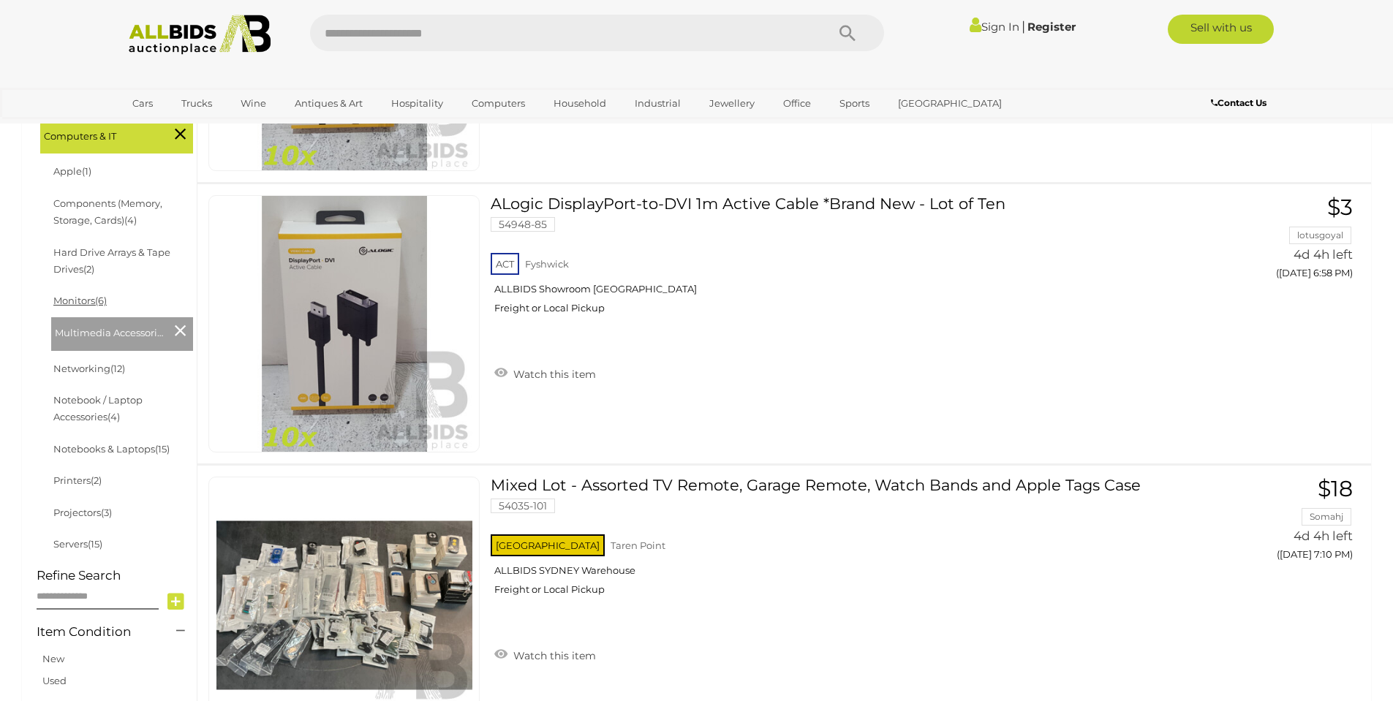
click at [76, 301] on link "Monitors (6)" at bounding box center [79, 301] width 53 height 12
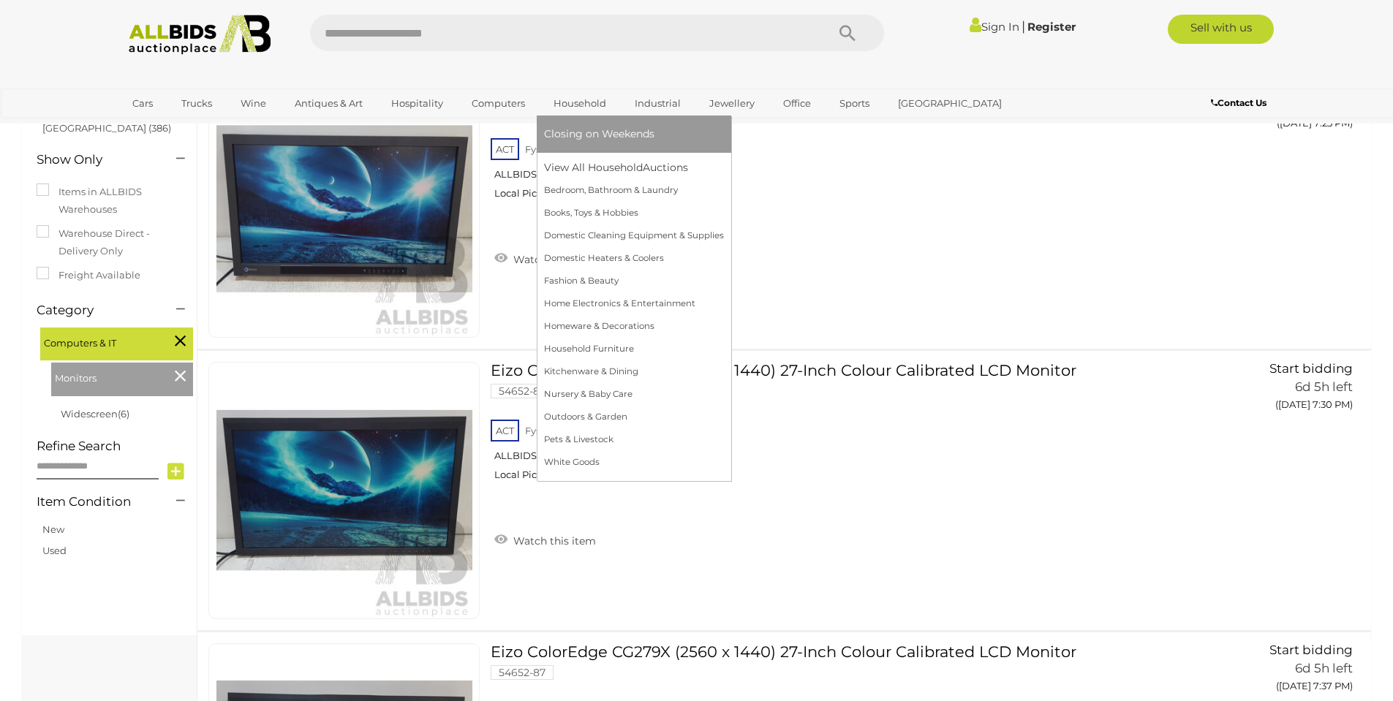
scroll to position [296, 0]
